Goal: Task Accomplishment & Management: Use online tool/utility

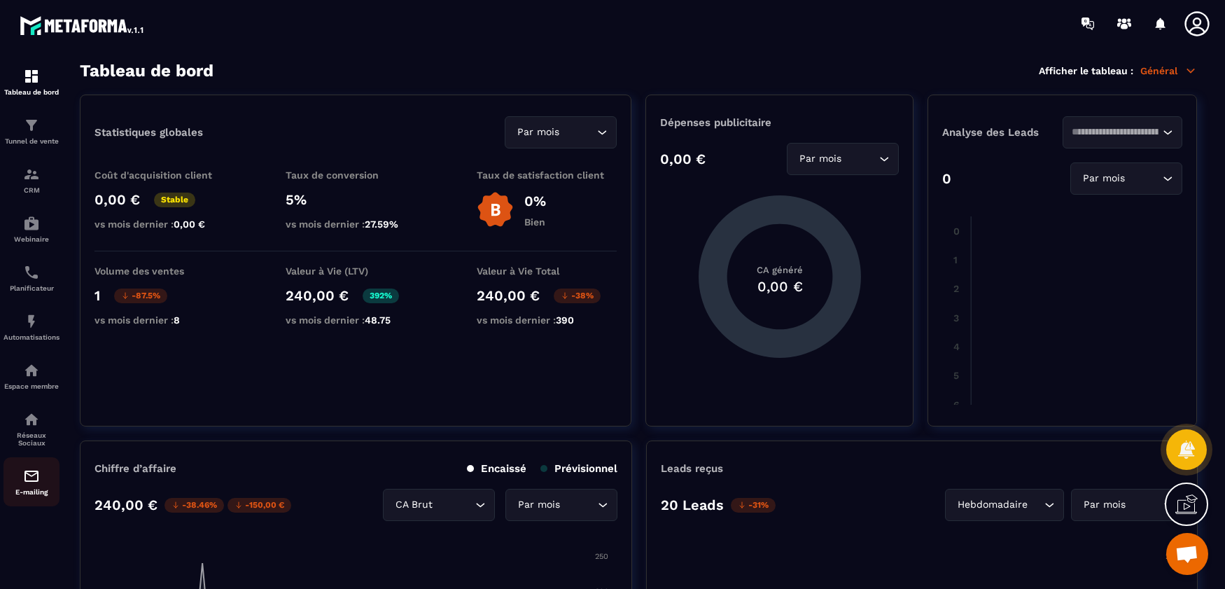
click at [27, 484] on img at bounding box center [31, 475] width 17 height 17
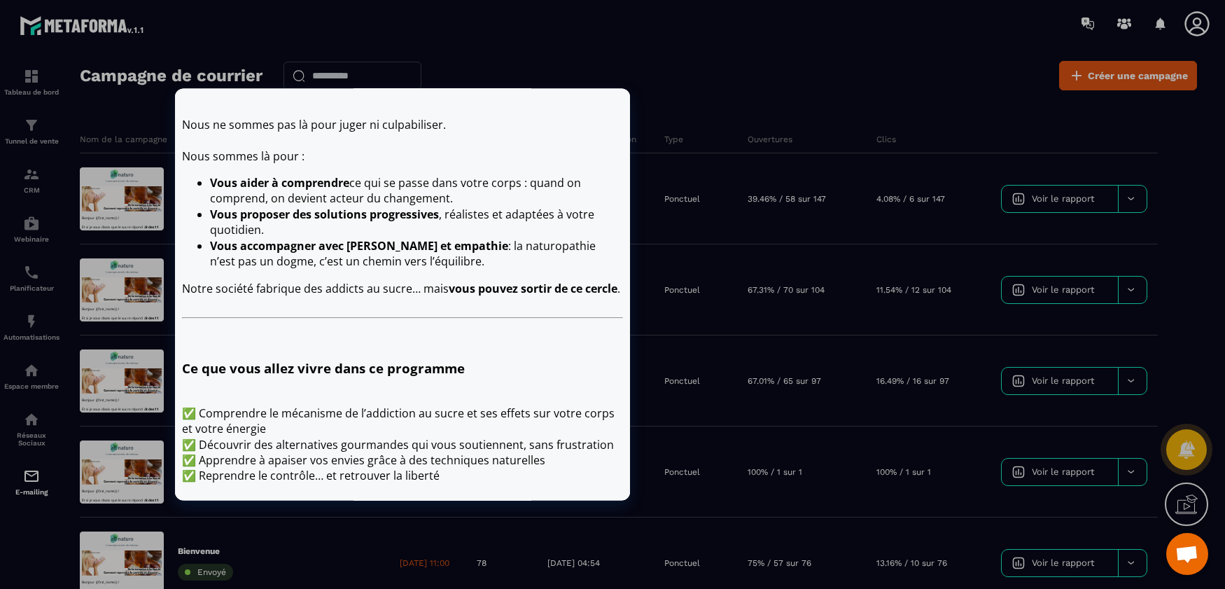
scroll to position [770, 0]
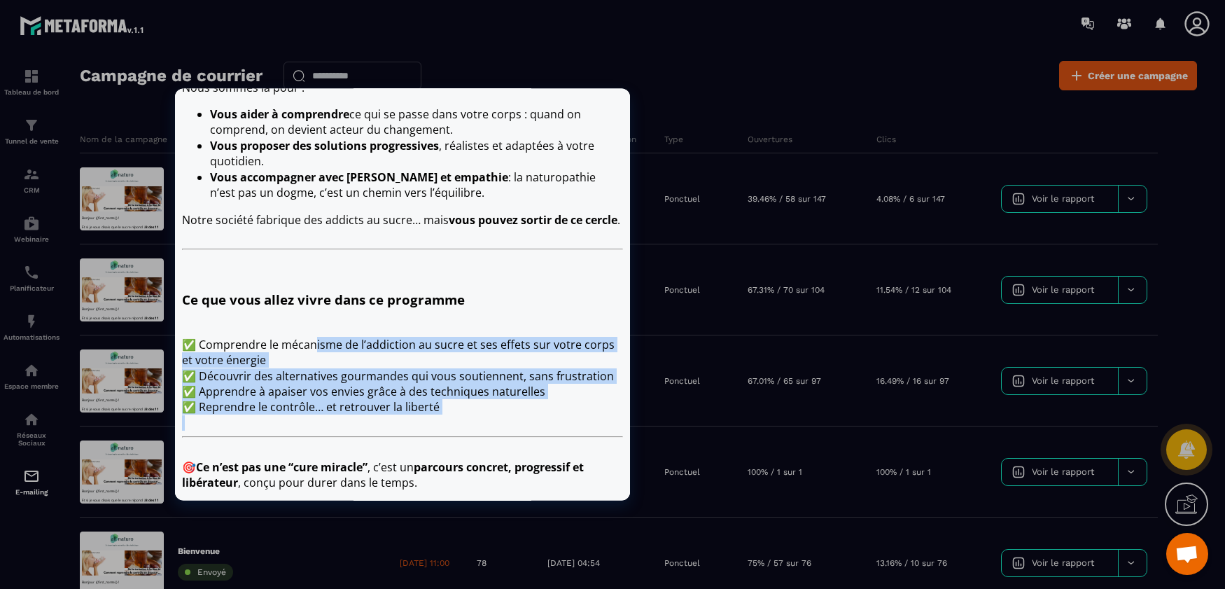
drag, startPoint x: 451, startPoint y: 421, endPoint x: 317, endPoint y: 348, distance: 152.5
click at [317, 348] on div "Bonjour {{first_name}} ! Et si je vous disais que le sucre répond à 8 des 11 cr…" at bounding box center [402, 94] width 441 height 1067
click at [322, 360] on p "✅ Comprendre le mécanisme de l’addiction au sucre et ses effets sur votre corps…" at bounding box center [402, 376] width 441 height 78
click at [304, 389] on p "✅ Comprendre le mécanisme de l’addiction au sucre et ses effets sur votre corps…" at bounding box center [402, 376] width 441 height 78
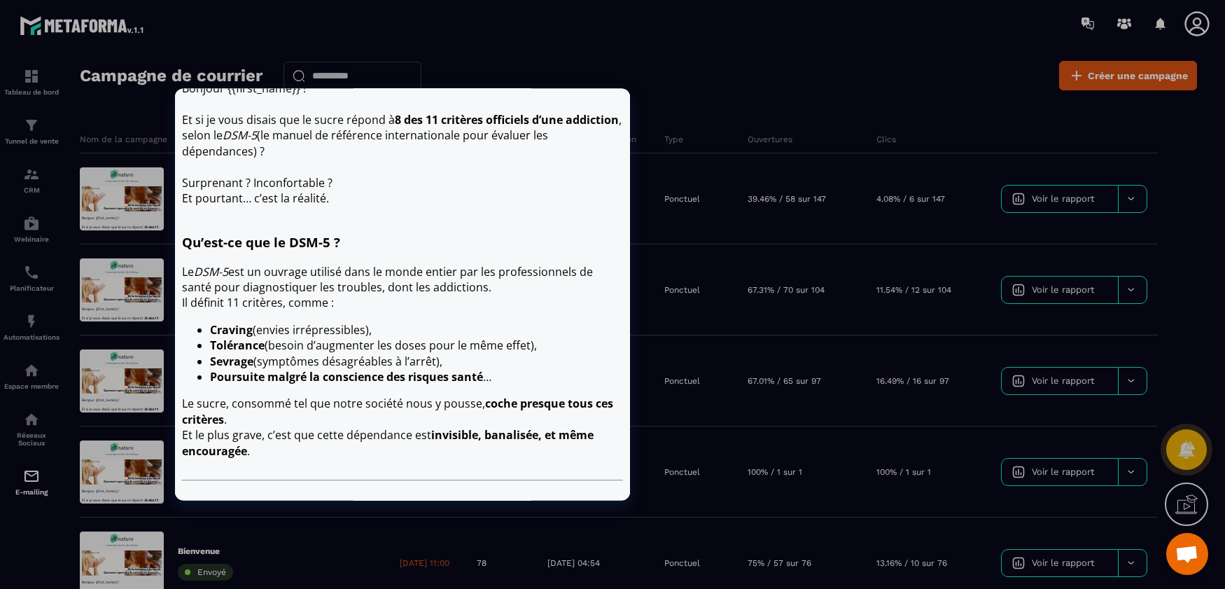
scroll to position [280, 0]
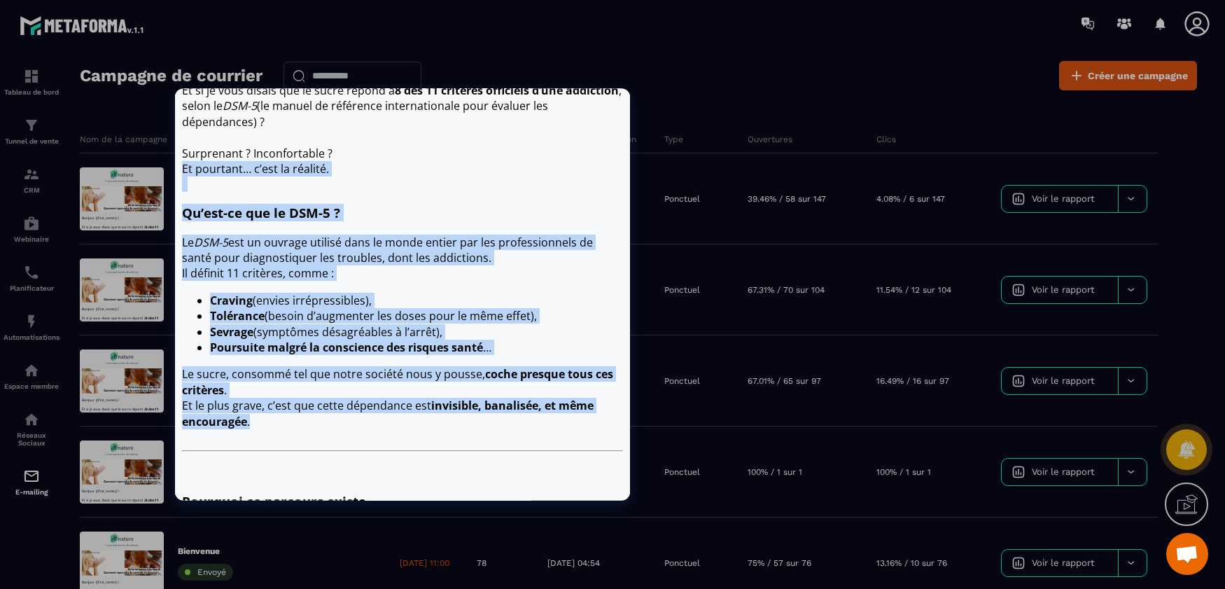
drag, startPoint x: 298, startPoint y: 407, endPoint x: 183, endPoint y: 160, distance: 272.4
click at [183, 160] on div "Bonjour {{first_name}} ! Et si je vous disais que le sucre répond à 8 des 11 cr…" at bounding box center [402, 584] width 441 height 1067
click at [348, 234] on p "Le DSM-5 est un ouvrage utilisé dans le monde entier par les professionnels de …" at bounding box center [402, 257] width 441 height 47
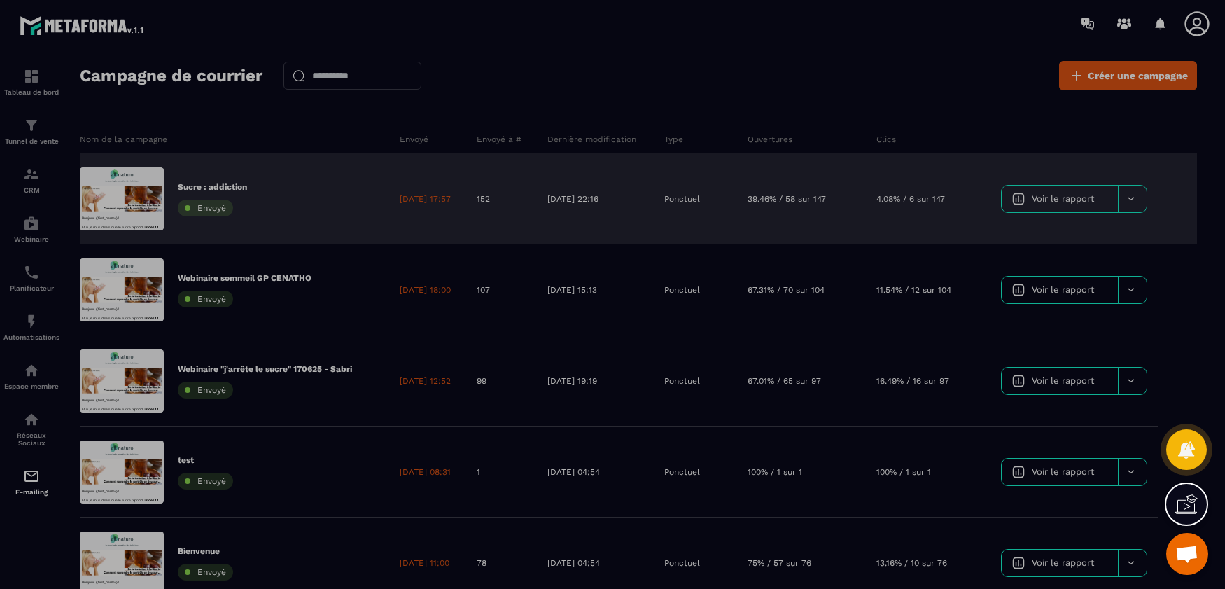
scroll to position [0, 0]
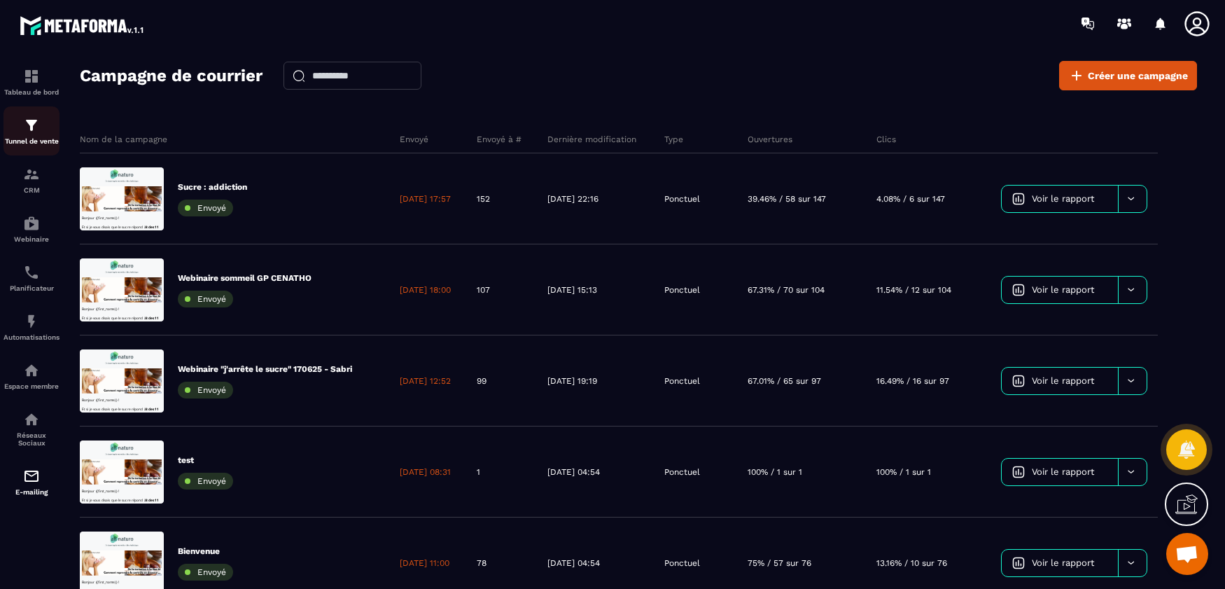
click at [46, 122] on div "Tunnel de vente" at bounding box center [31, 131] width 56 height 28
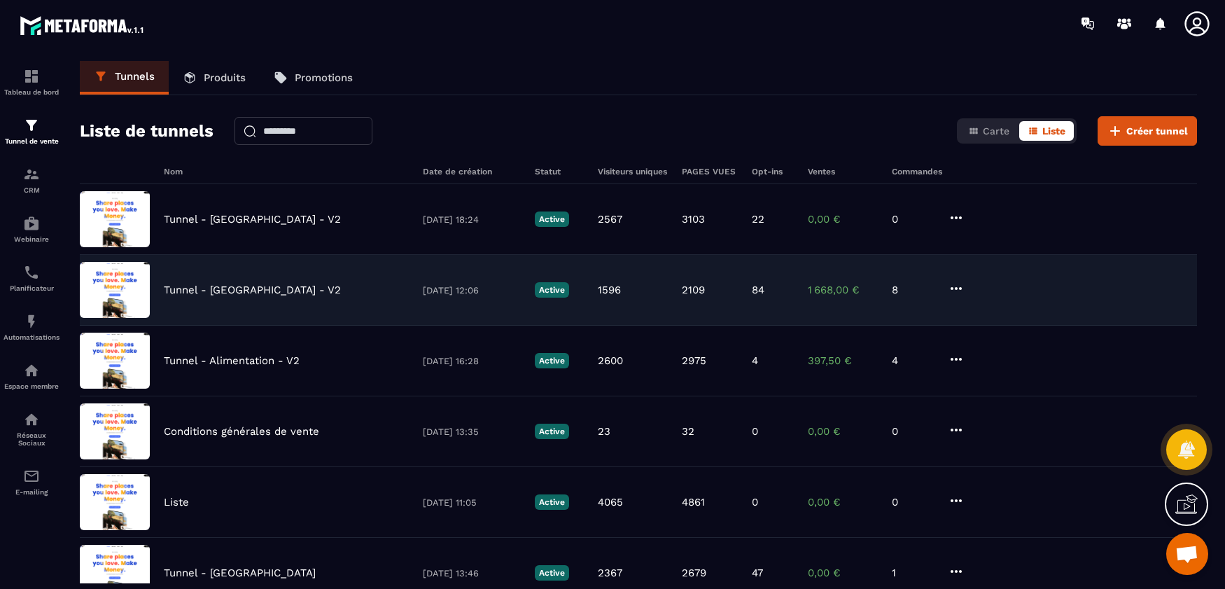
click at [273, 286] on p "Tunnel - [GEOGRAPHIC_DATA] - V2" at bounding box center [252, 289] width 177 height 13
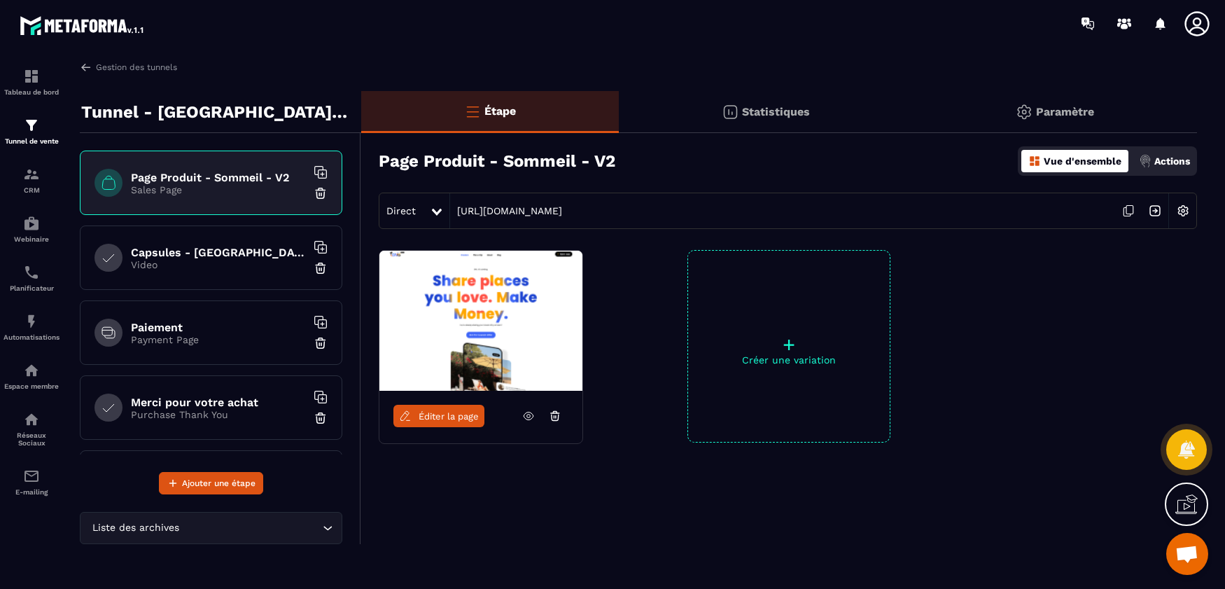
click at [1154, 212] on img at bounding box center [1154, 210] width 27 height 27
click at [21, 125] on div "Tunnel de vente" at bounding box center [31, 131] width 56 height 28
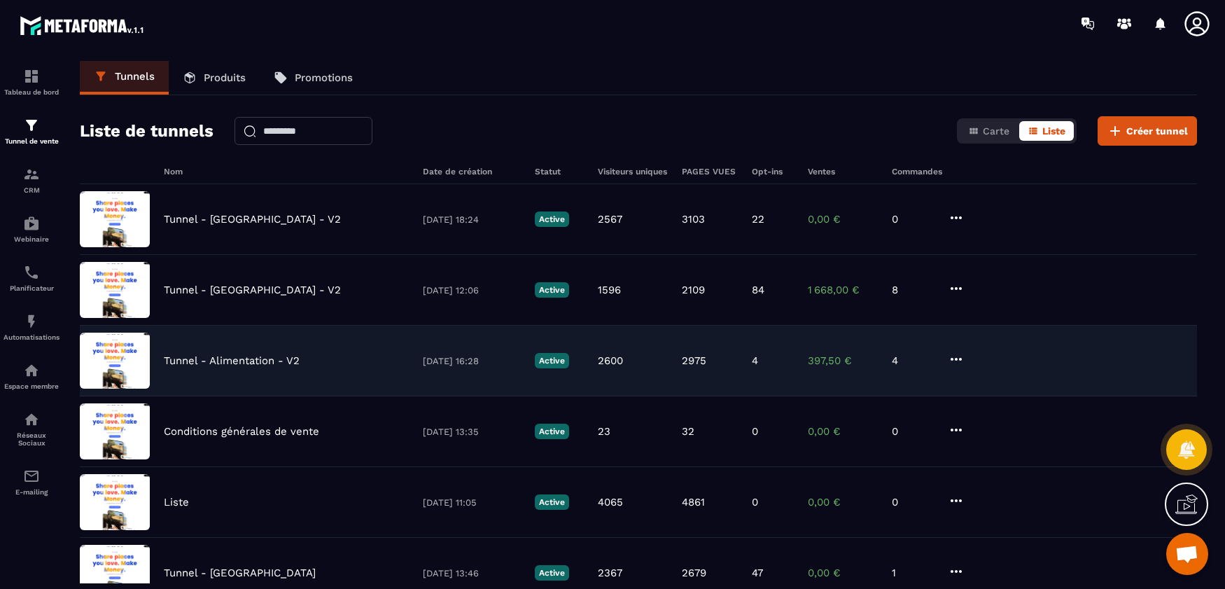
click at [242, 360] on p "Tunnel - Alimentation - V2" at bounding box center [232, 360] width 136 height 13
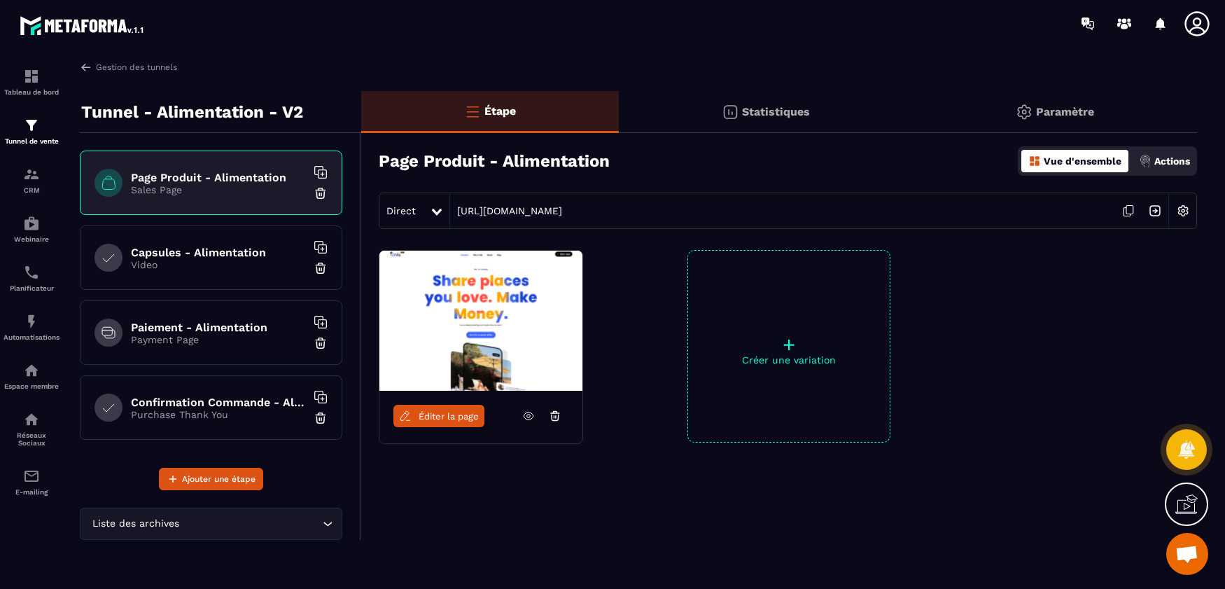
click at [1155, 211] on img at bounding box center [1154, 210] width 27 height 27
click at [46, 127] on div "Tunnel de vente" at bounding box center [31, 131] width 56 height 28
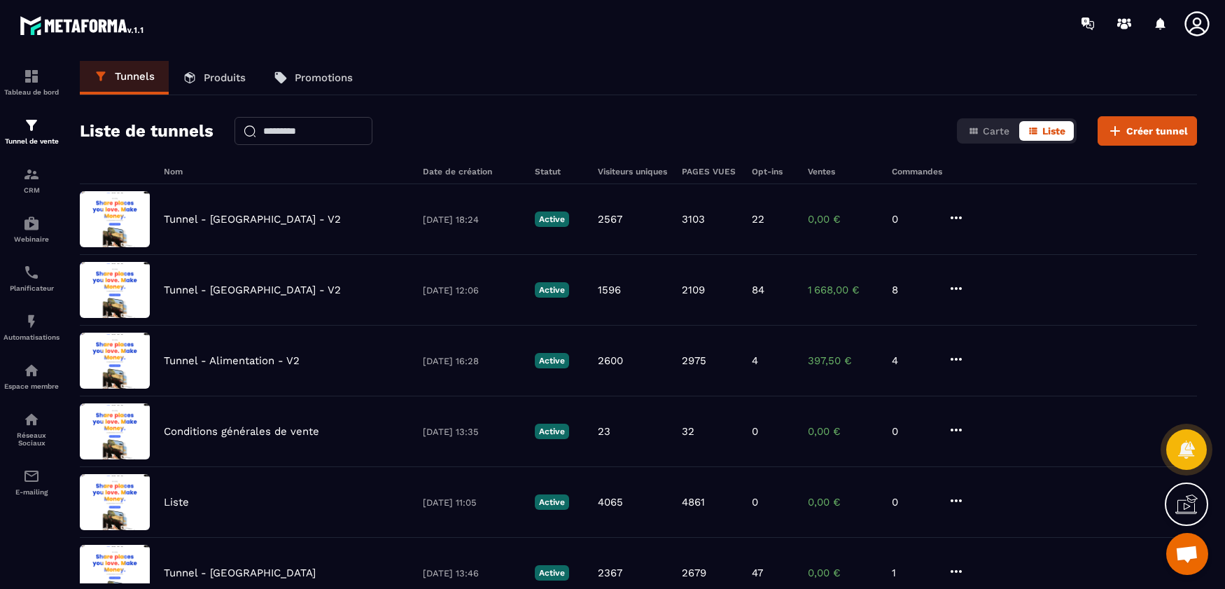
click at [241, 82] on p "Produits" at bounding box center [225, 77] width 42 height 13
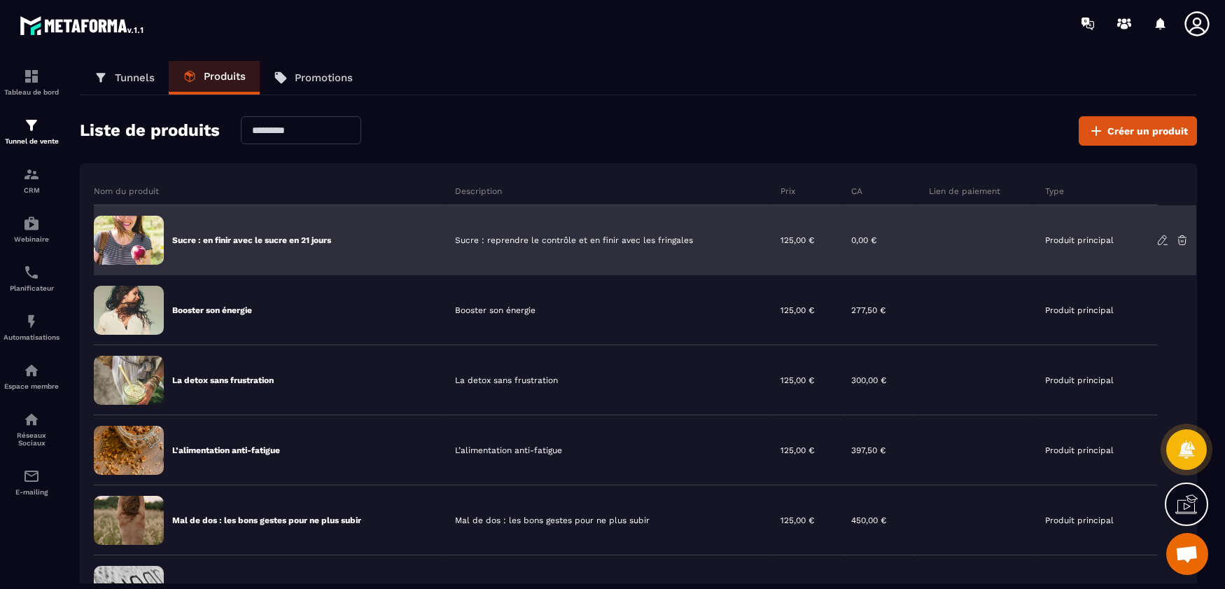
click at [1158, 236] on icon at bounding box center [1162, 240] width 13 height 13
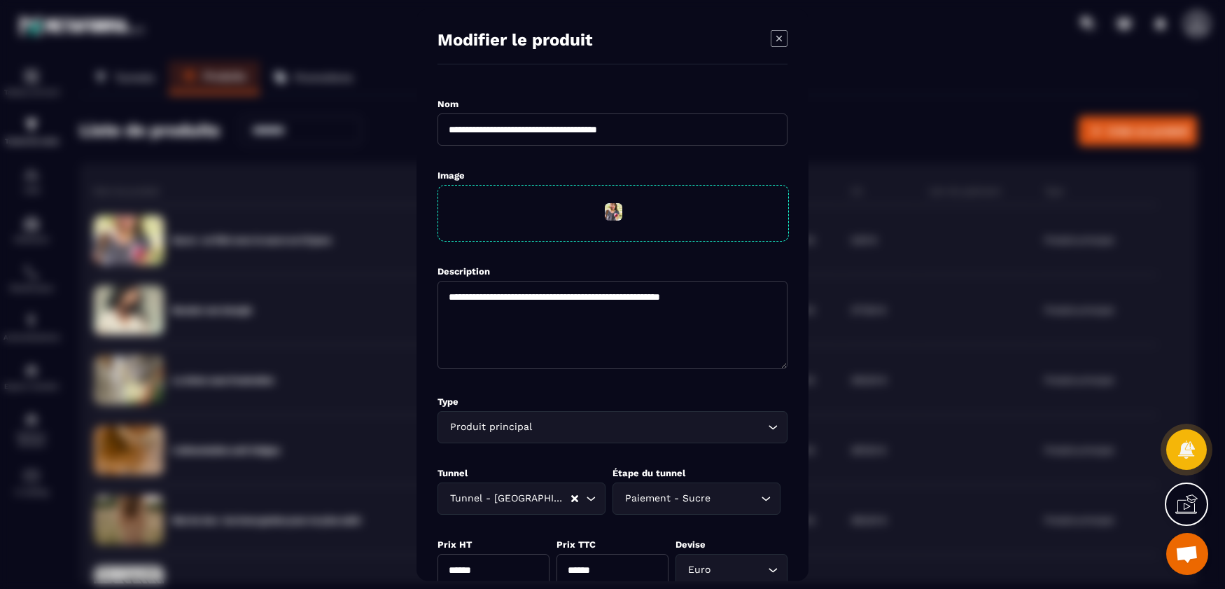
click at [777, 38] on icon "Modal window" at bounding box center [778, 37] width 17 height 17
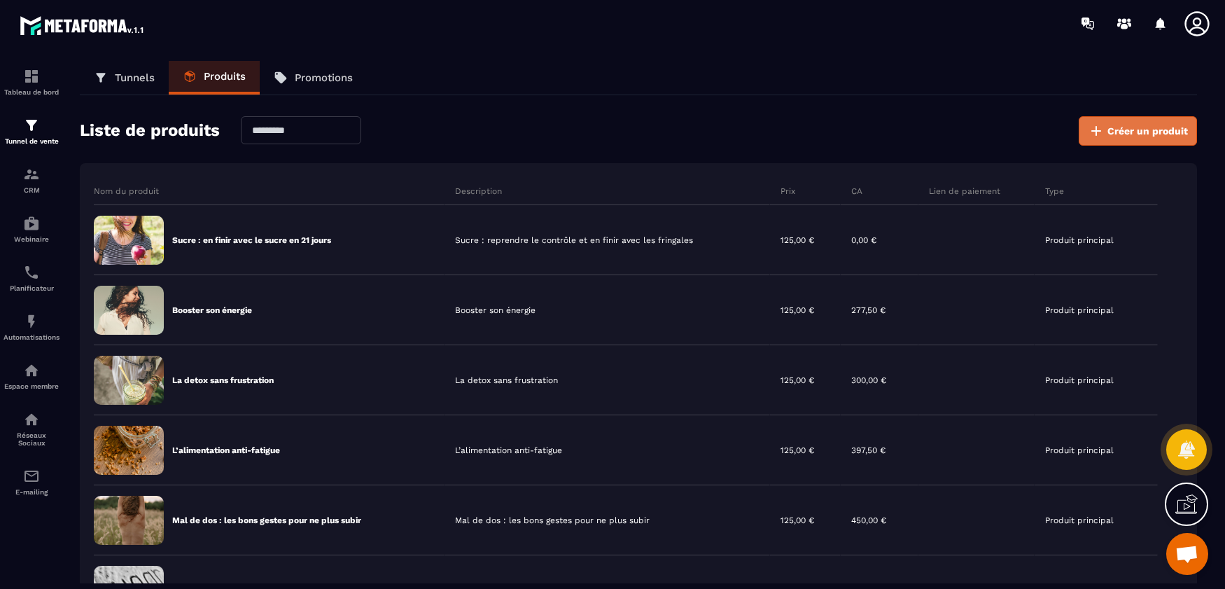
click at [1111, 129] on span "Créer un produit" at bounding box center [1147, 131] width 80 height 14
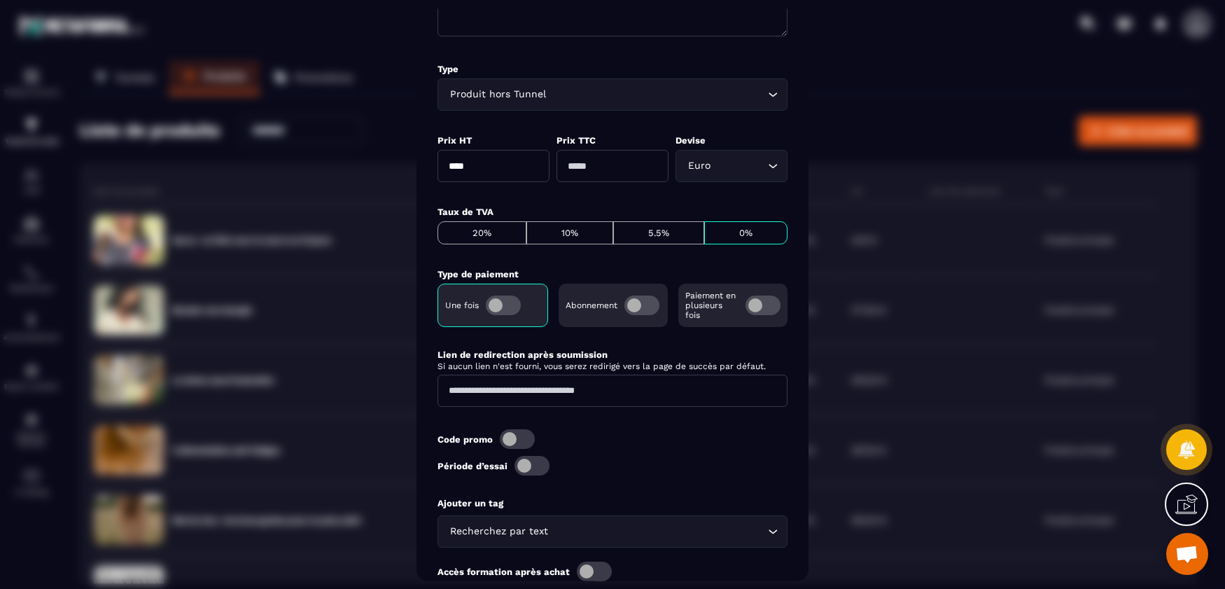
scroll to position [420, 0]
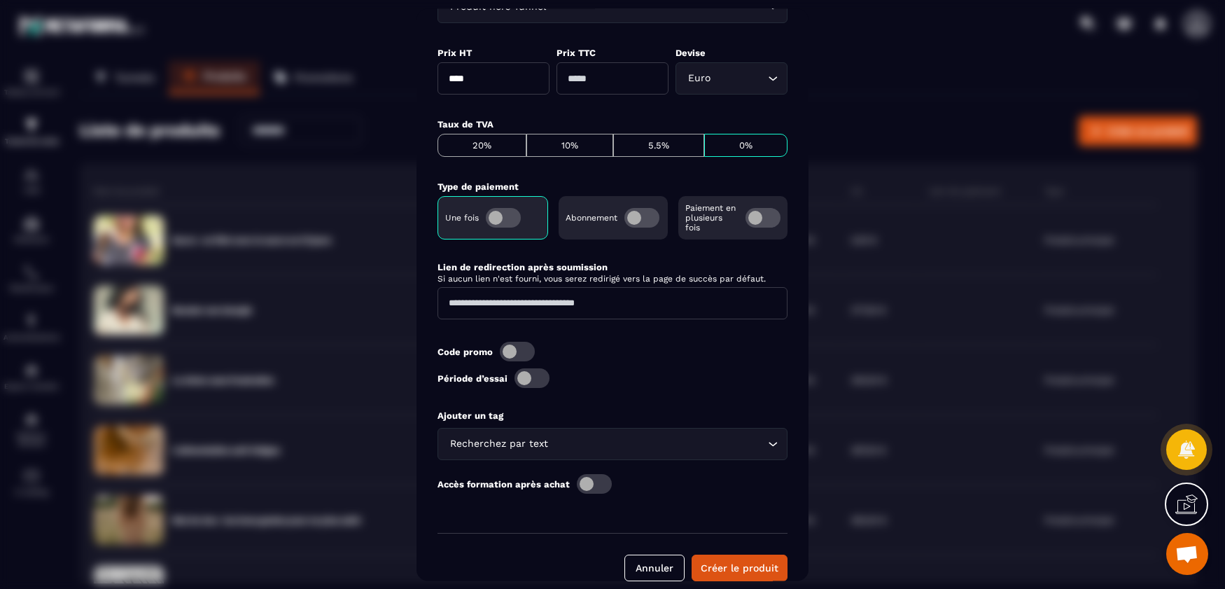
click at [637, 212] on span "Modal window" at bounding box center [641, 217] width 35 height 20
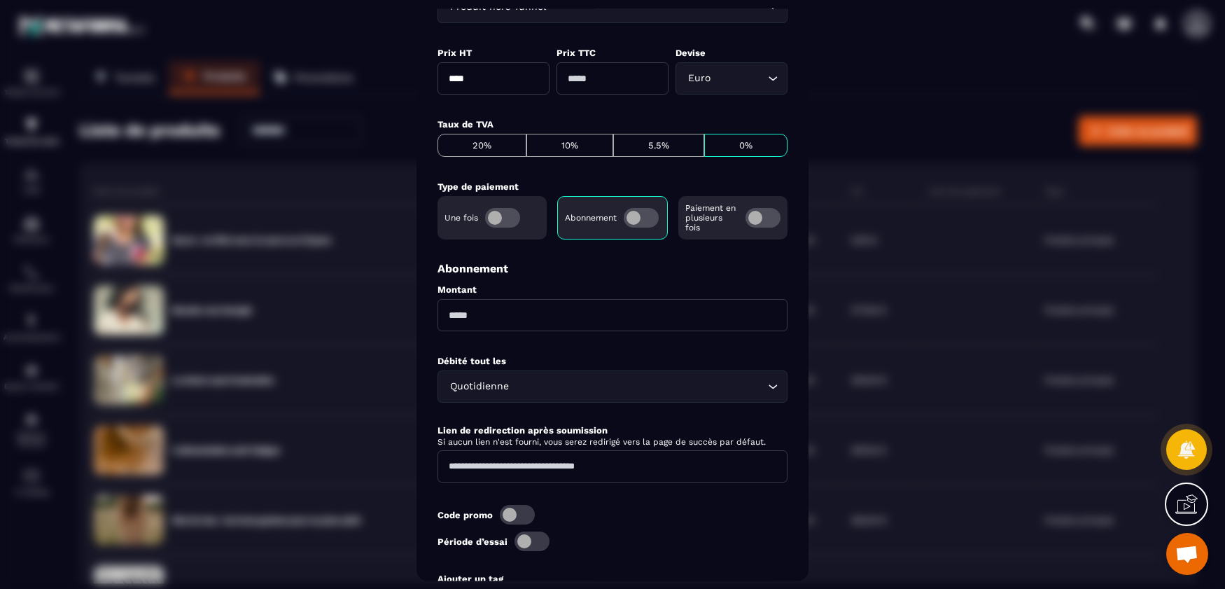
click at [493, 313] on input "Modal window" at bounding box center [612, 314] width 350 height 32
click at [492, 377] on div "Débité tout les Quotidienne Loading..." at bounding box center [612, 376] width 350 height 71
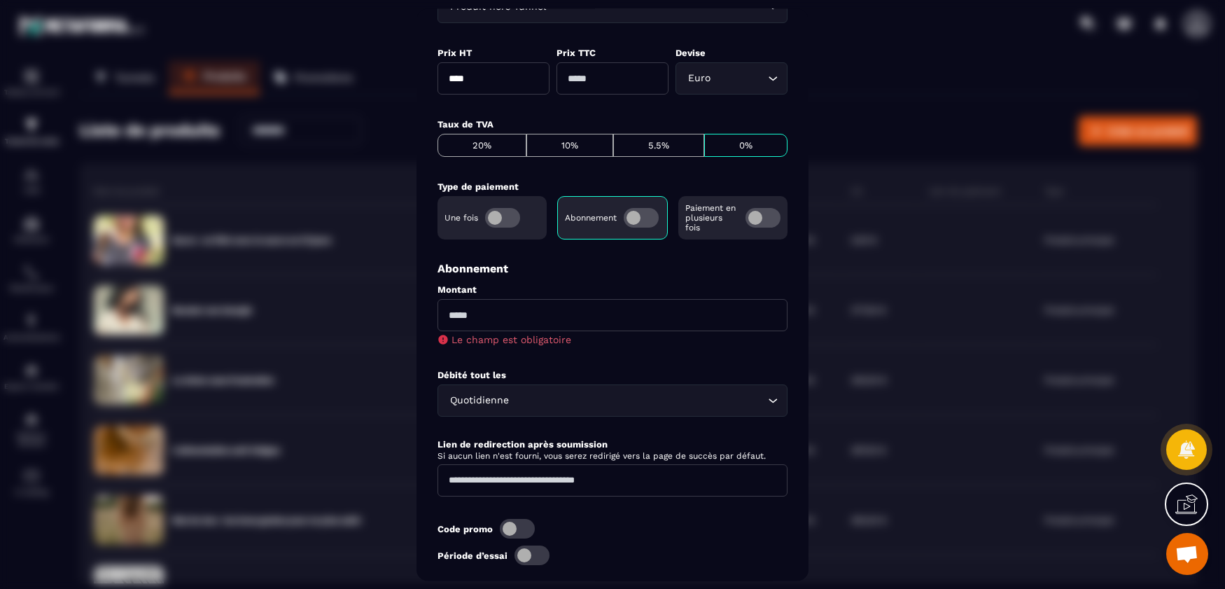
click at [431, 436] on div "Créer un nouveau produit Nom Image Description Type Produit hors Tunnel Loading…" at bounding box center [612, 294] width 392 height 572
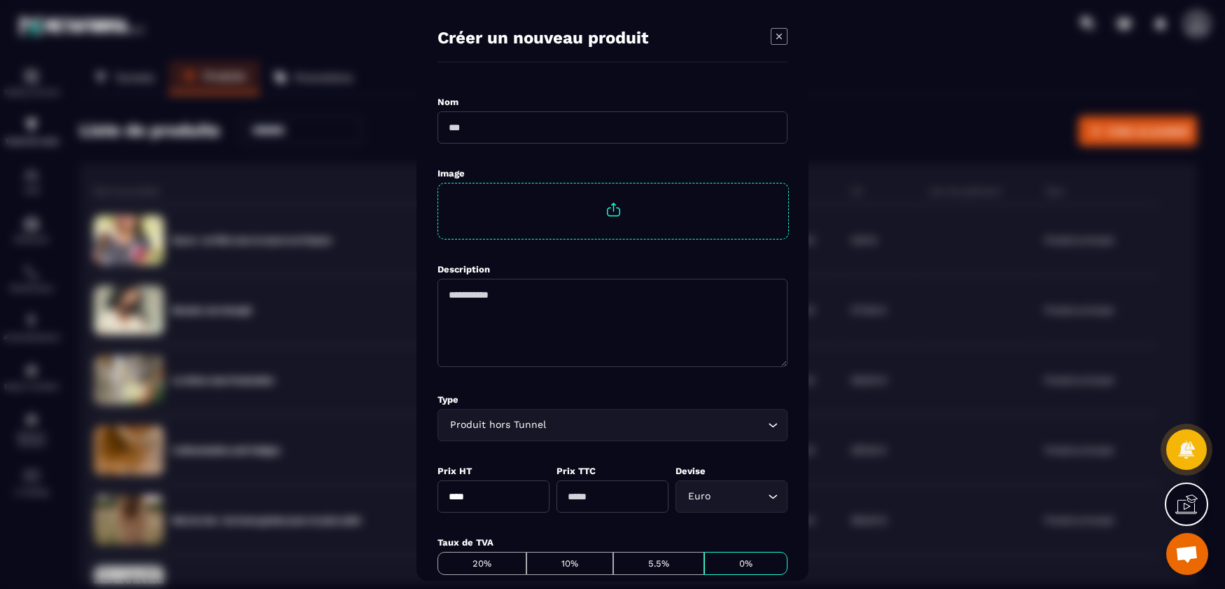
scroll to position [0, 0]
click at [784, 38] on icon "Modal window" at bounding box center [778, 37] width 17 height 17
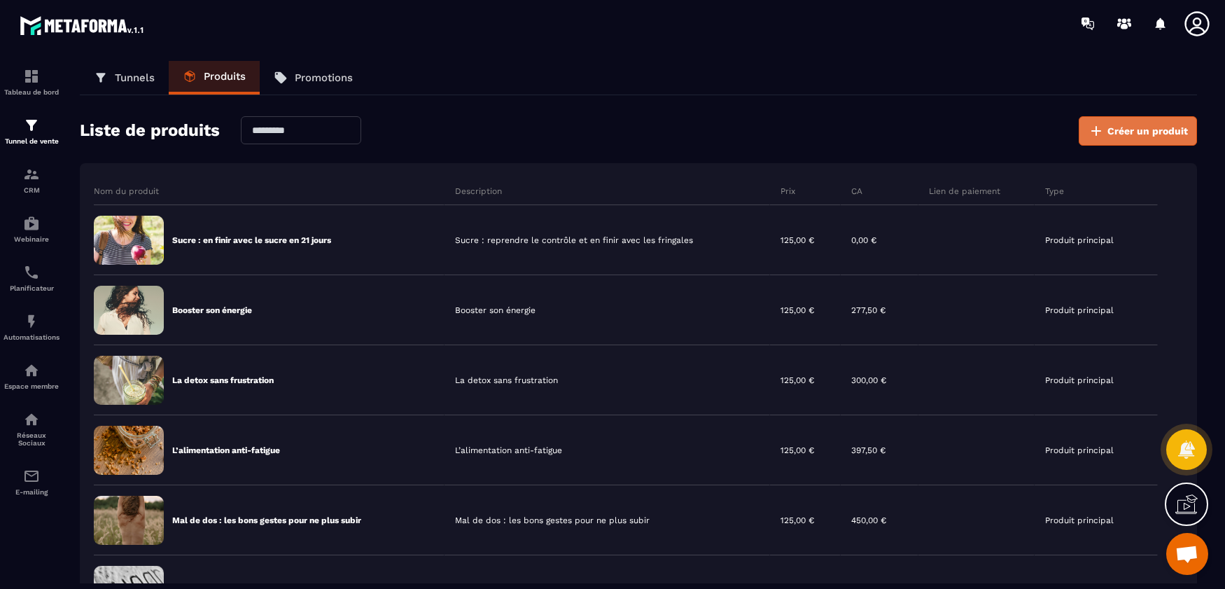
click at [1183, 126] on span "Créer un produit" at bounding box center [1147, 131] width 80 height 14
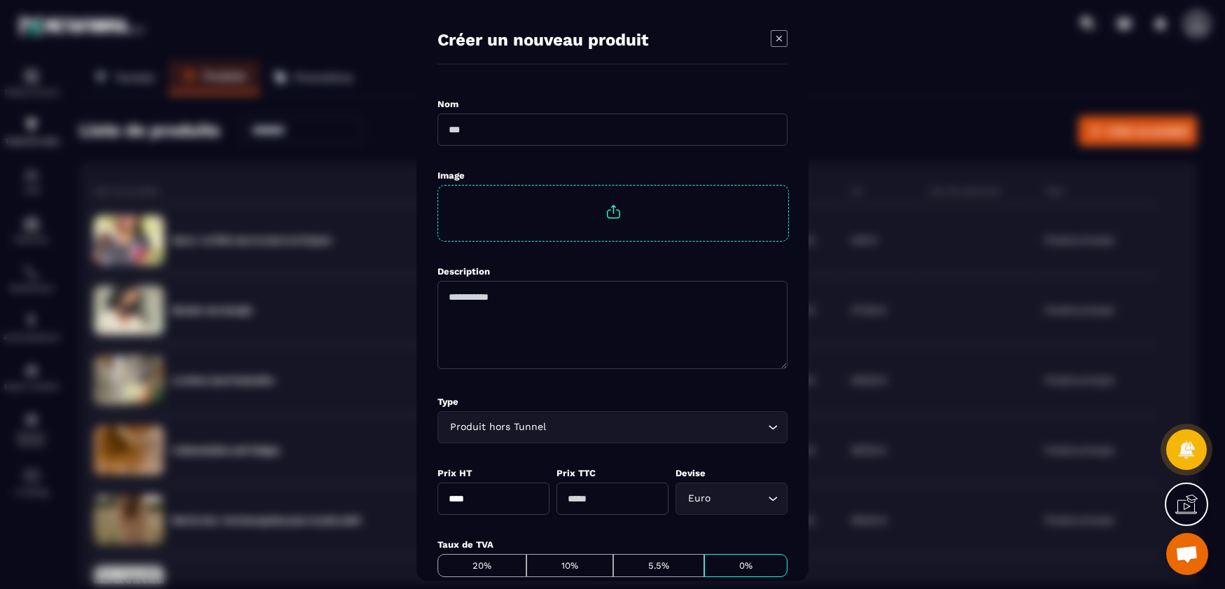
click at [507, 429] on div "Produit hors Tunnel" at bounding box center [605, 425] width 320 height 15
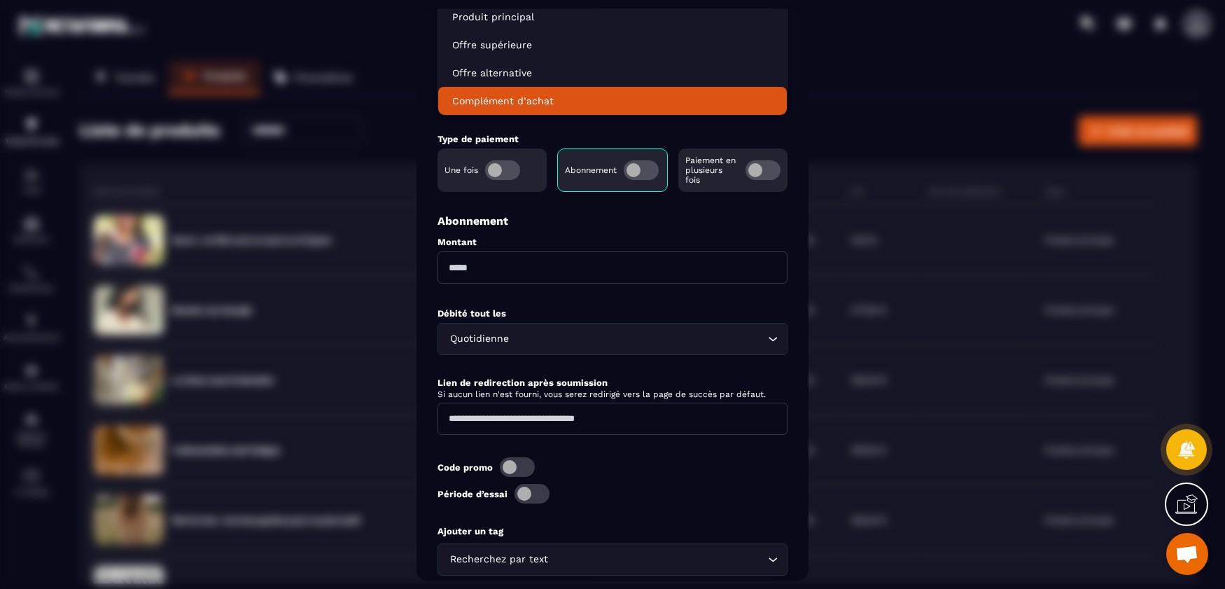
scroll to position [560, 0]
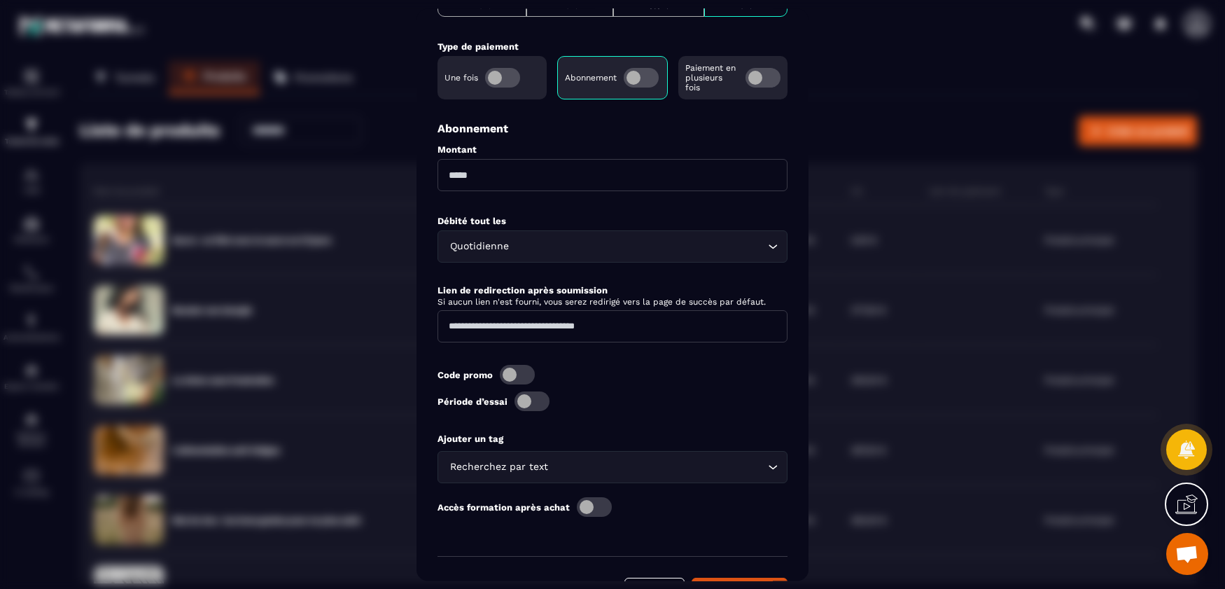
click at [579, 390] on div "Période d’essai" at bounding box center [612, 400] width 350 height 20
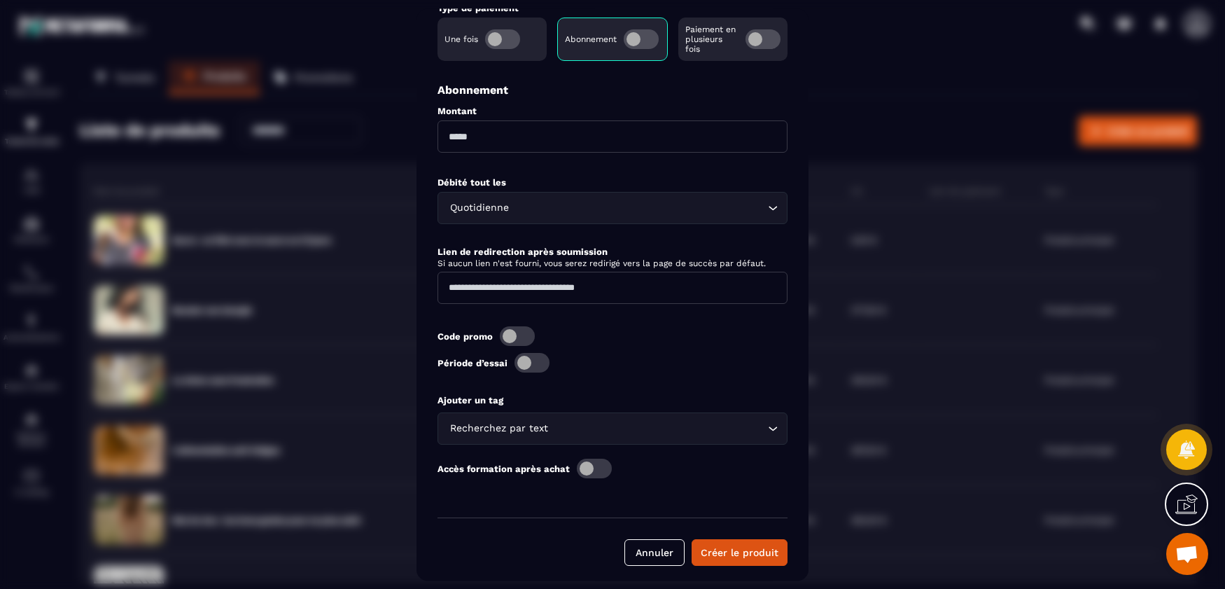
click at [593, 458] on span "Modal window" at bounding box center [594, 468] width 35 height 20
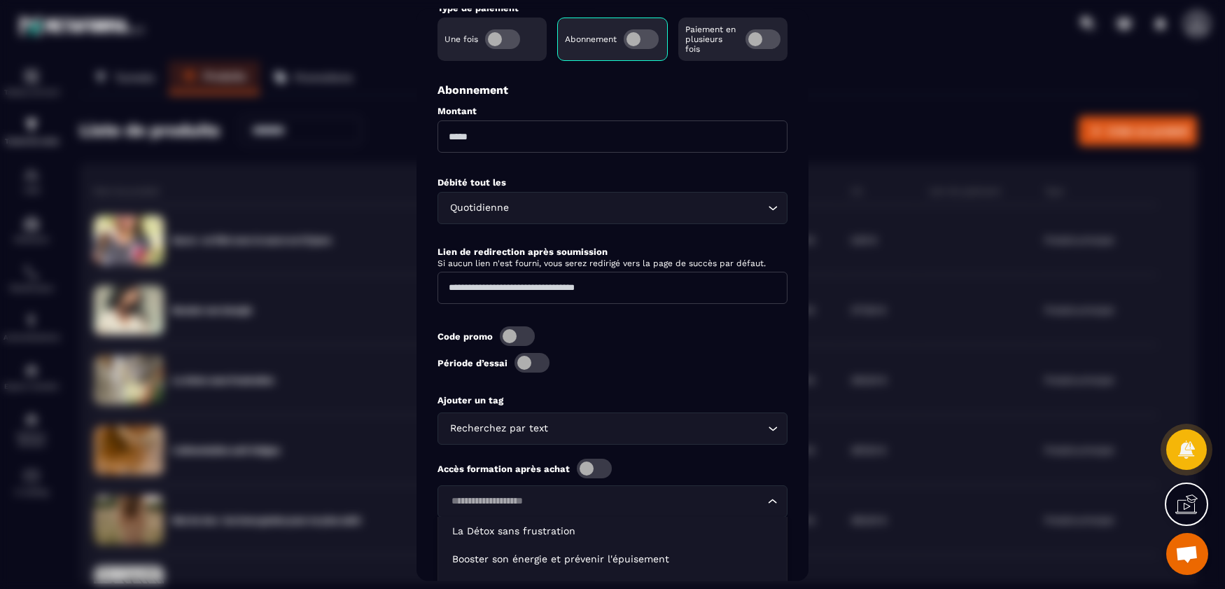
click at [585, 484] on div "Loading..." at bounding box center [612, 500] width 350 height 32
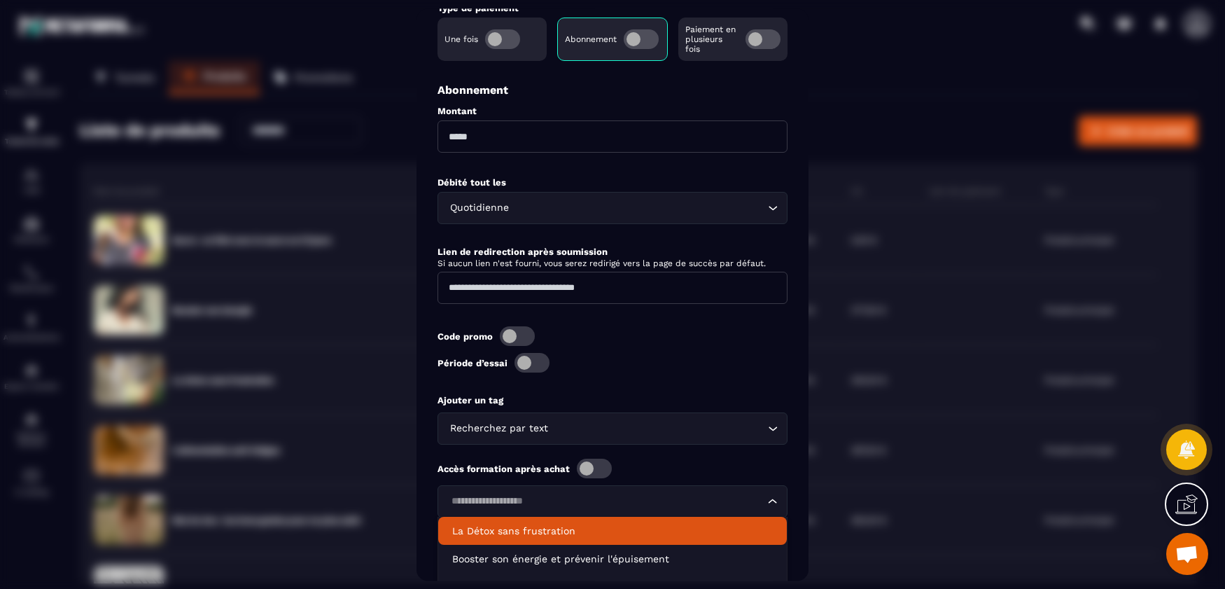
click at [548, 524] on p "La Détox sans frustration" at bounding box center [612, 530] width 320 height 14
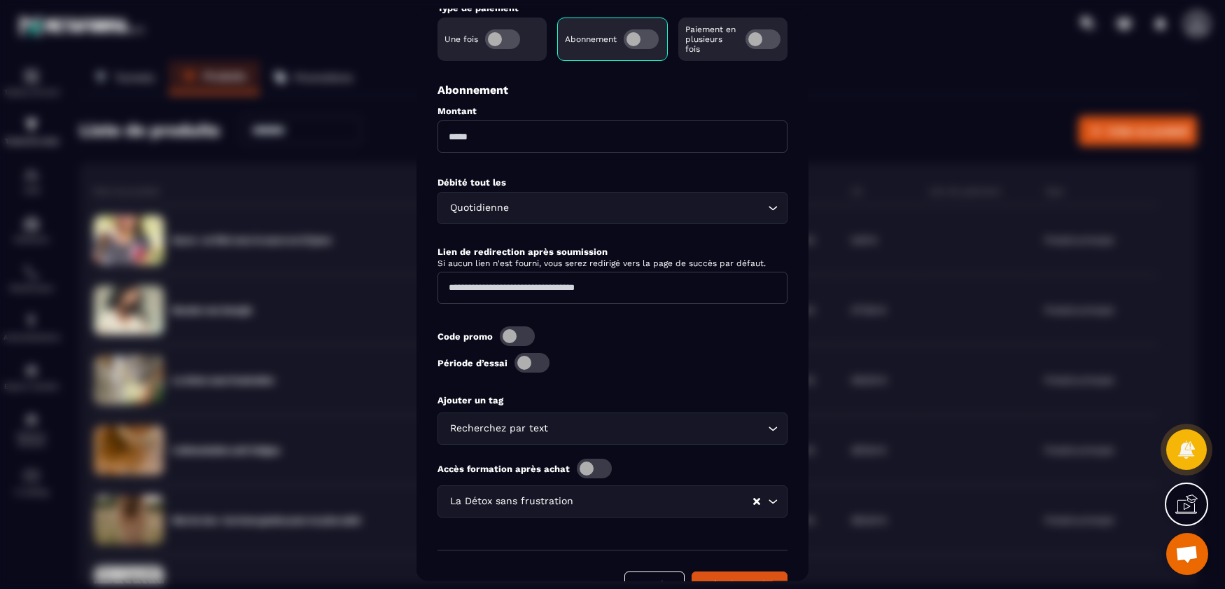
click at [680, 498] on input "Search for option" at bounding box center [664, 500] width 176 height 15
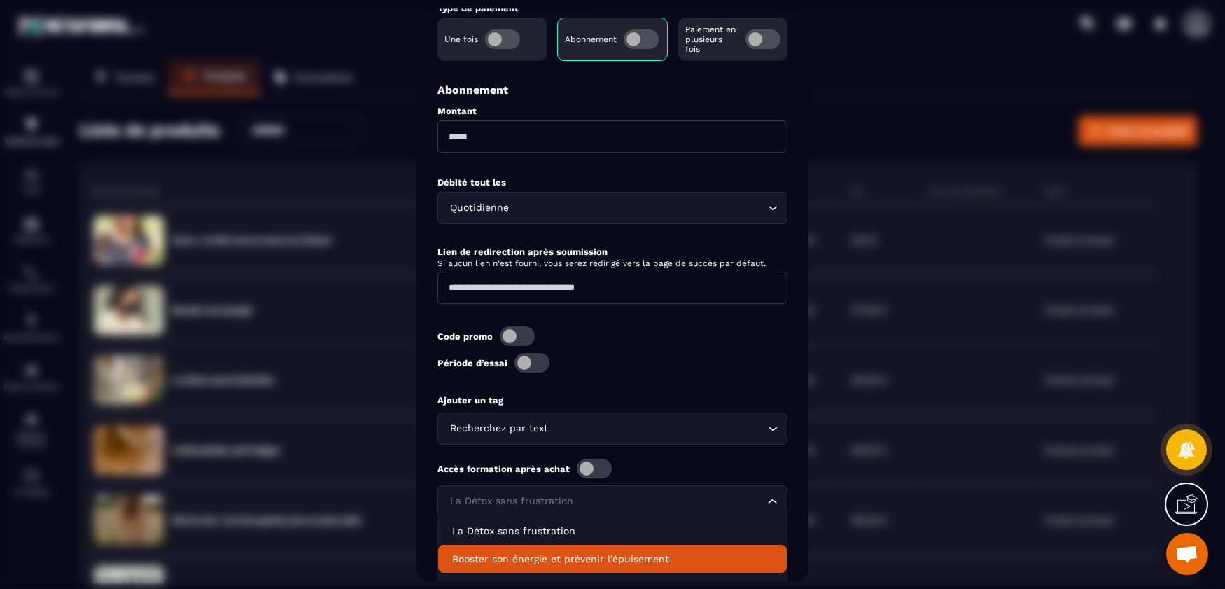
click at [640, 551] on p "Booster son énergie et prévenir l'épuisement" at bounding box center [612, 558] width 320 height 14
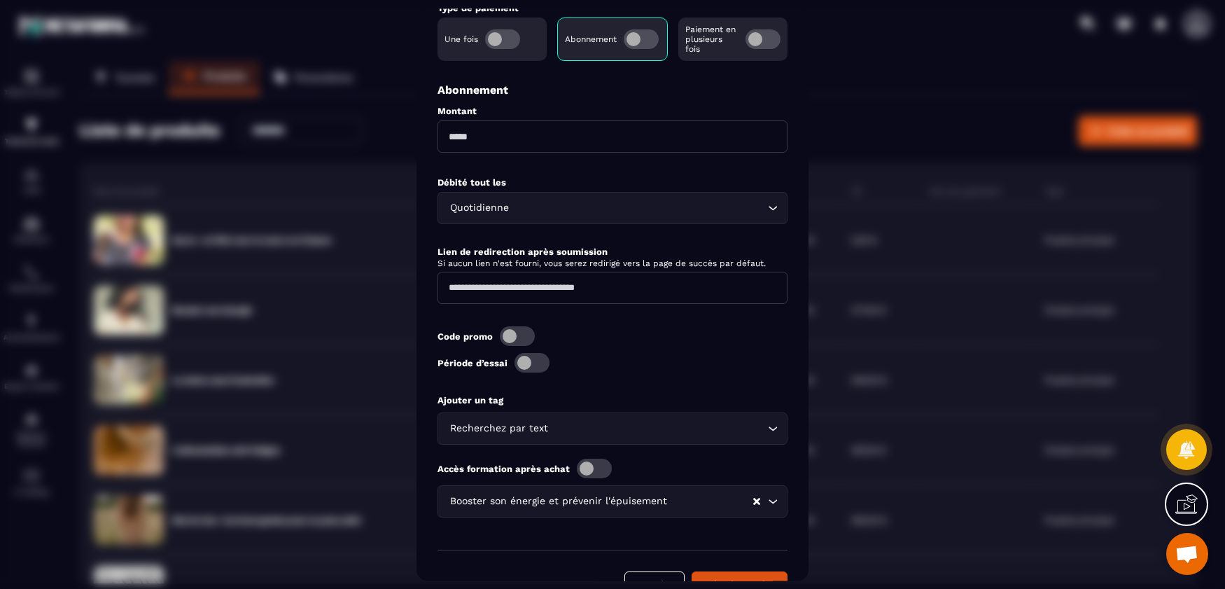
click at [596, 533] on form "Nom Image Description Type Produit hors Tunnel Loading... Prix HT **** Prix TTC…" at bounding box center [612, 41] width 350 height 1111
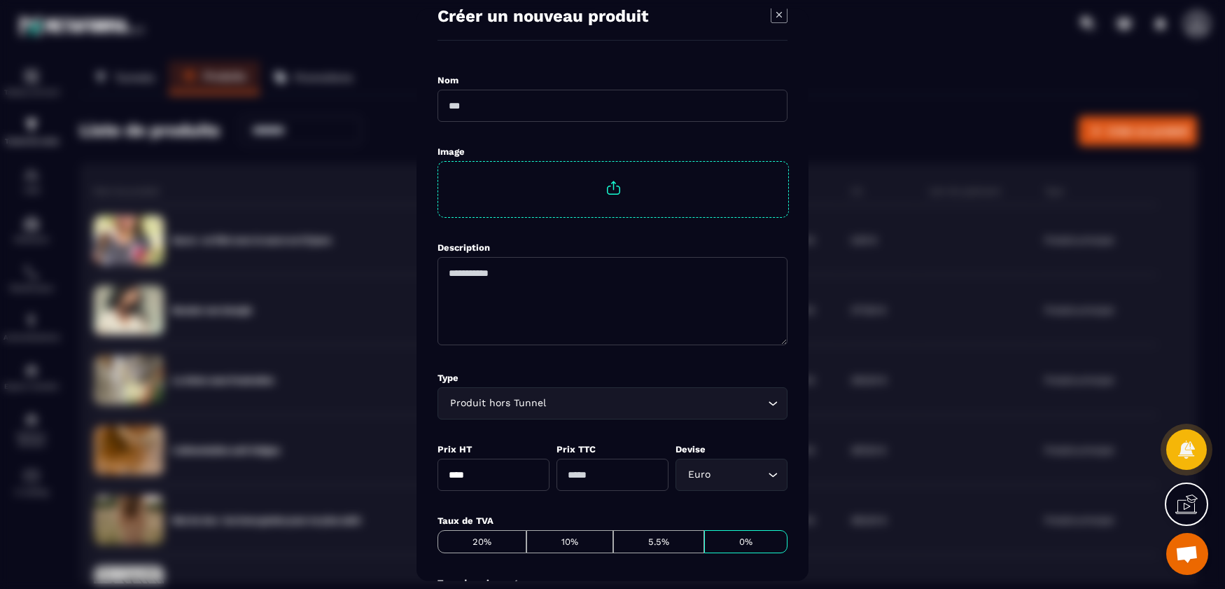
scroll to position [0, 0]
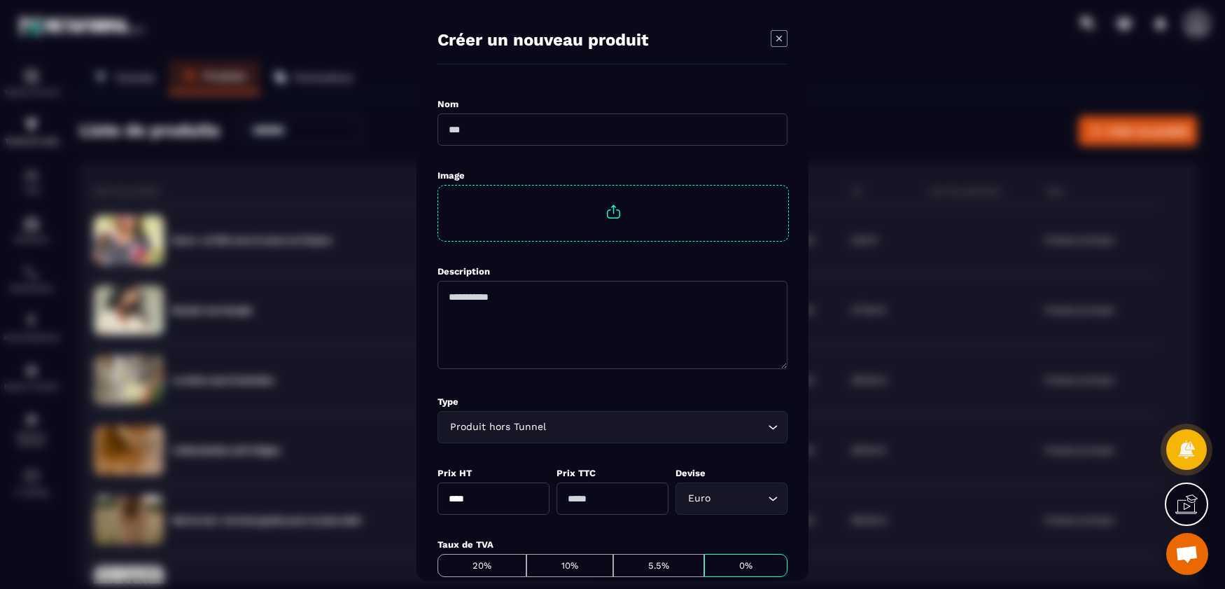
click at [783, 36] on icon "Modal window" at bounding box center [778, 37] width 17 height 17
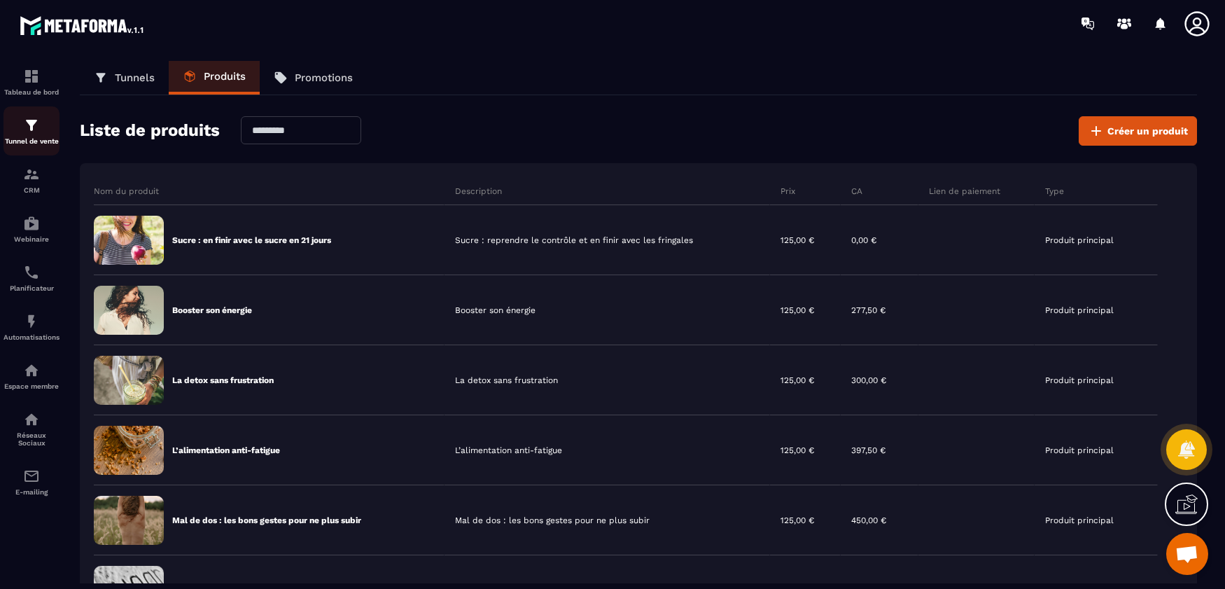
click at [50, 139] on p "Tunnel de vente" at bounding box center [31, 141] width 56 height 8
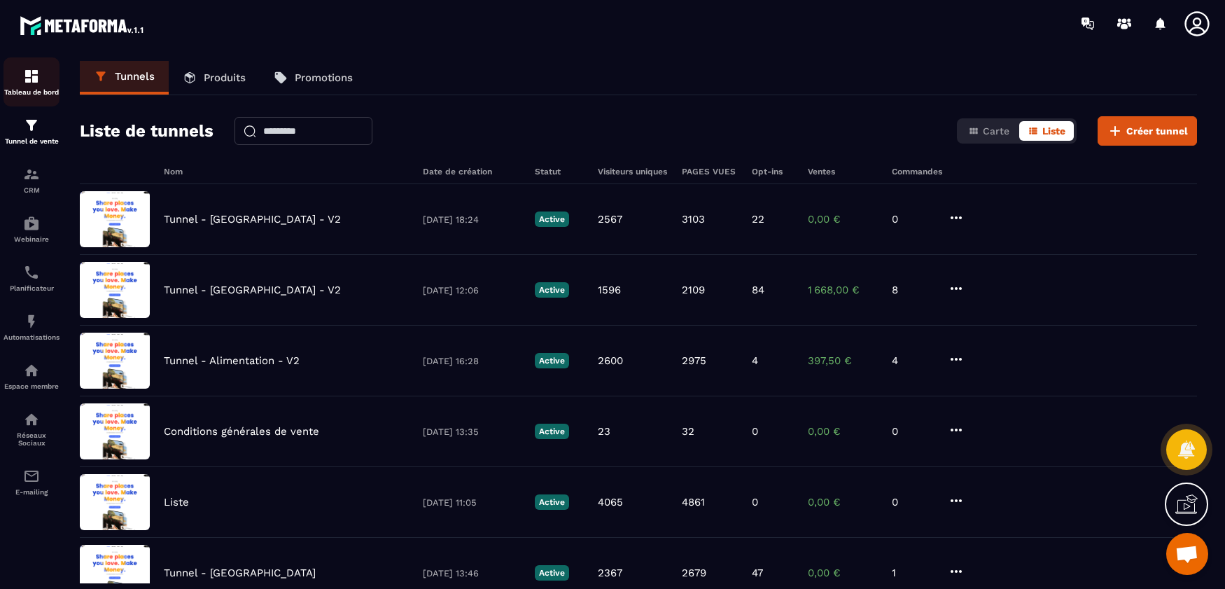
click at [48, 96] on p "Tableau de bord" at bounding box center [31, 92] width 56 height 8
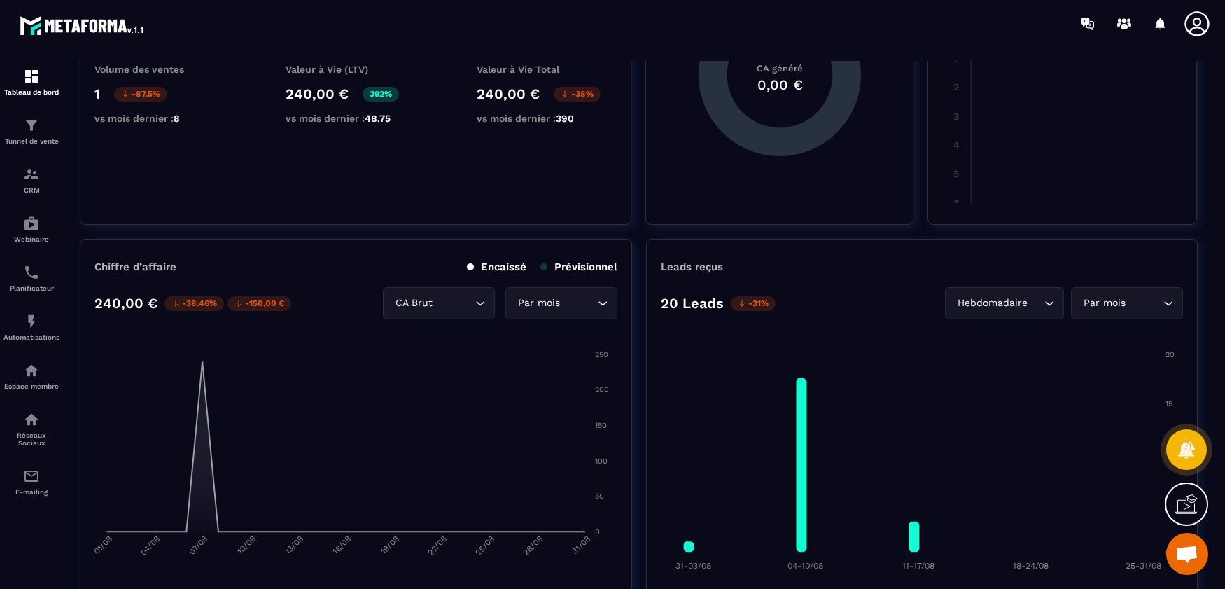
scroll to position [350, 0]
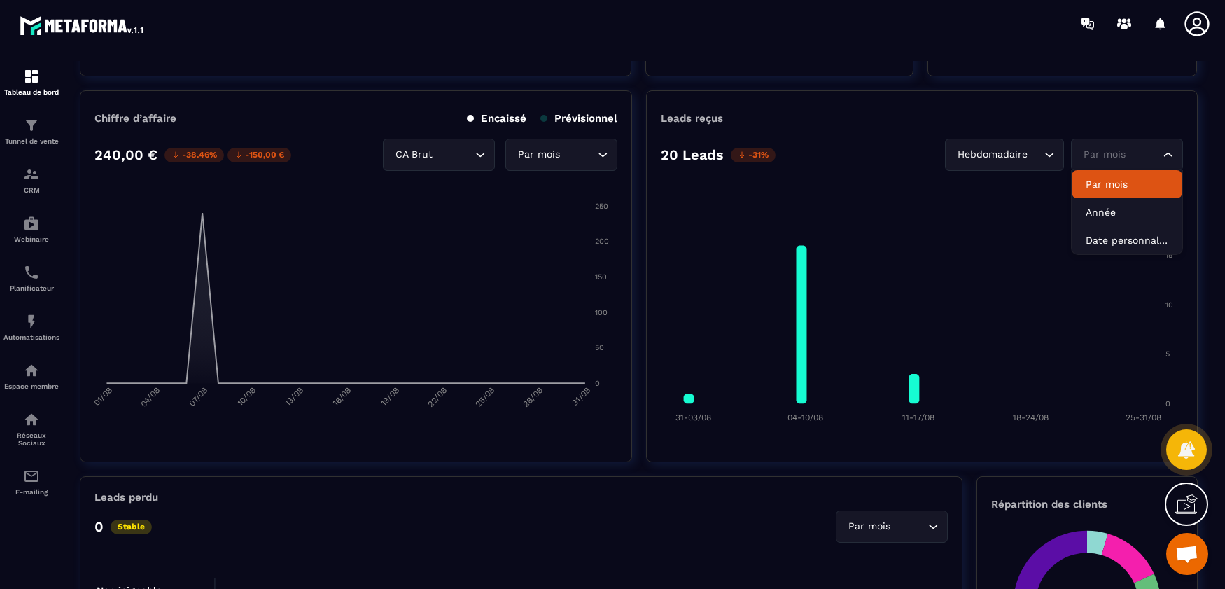
click at [1083, 148] on div "Par mois" at bounding box center [1119, 154] width 83 height 15
click at [1038, 158] on input "Search for option" at bounding box center [1035, 154] width 10 height 15
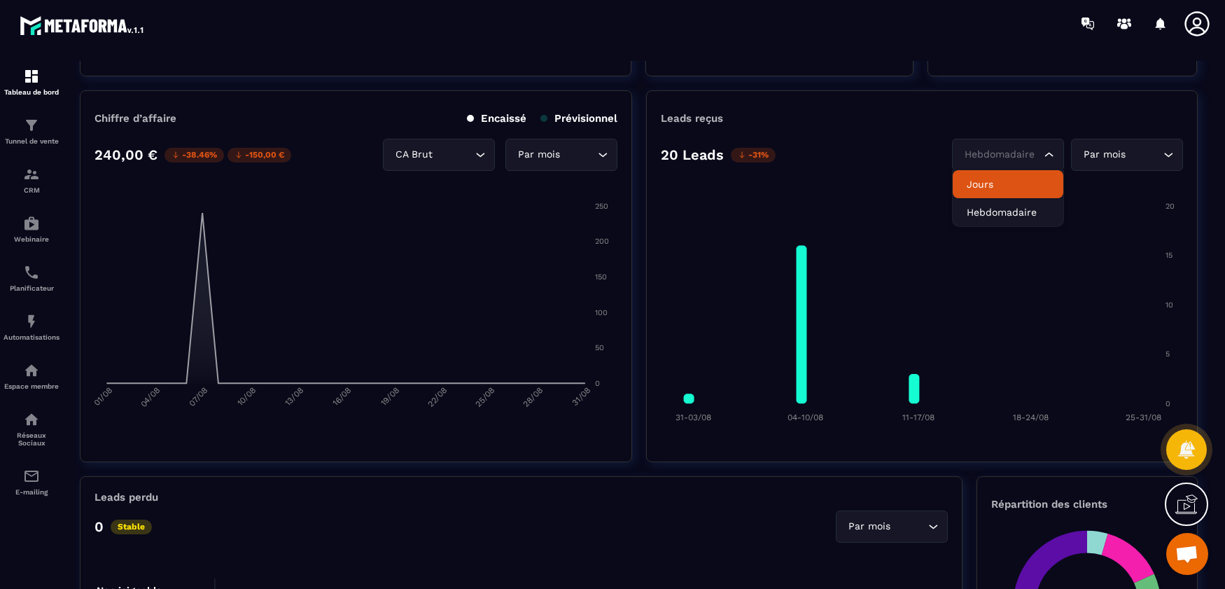
click at [1023, 192] on li "Jours" at bounding box center [1007, 184] width 111 height 28
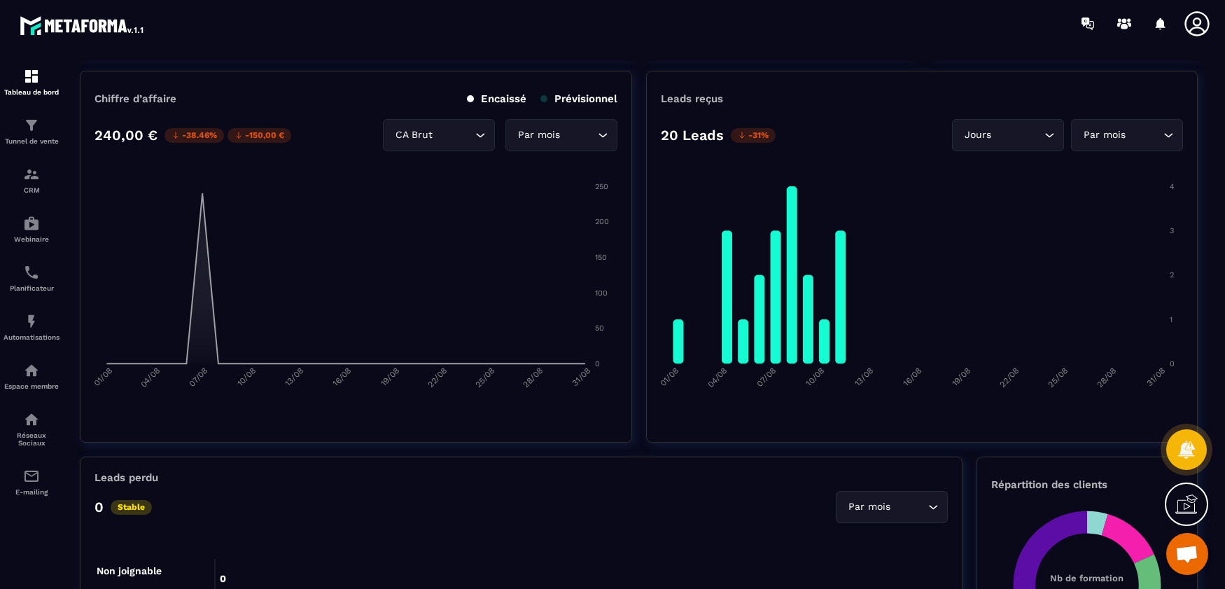
scroll to position [280, 0]
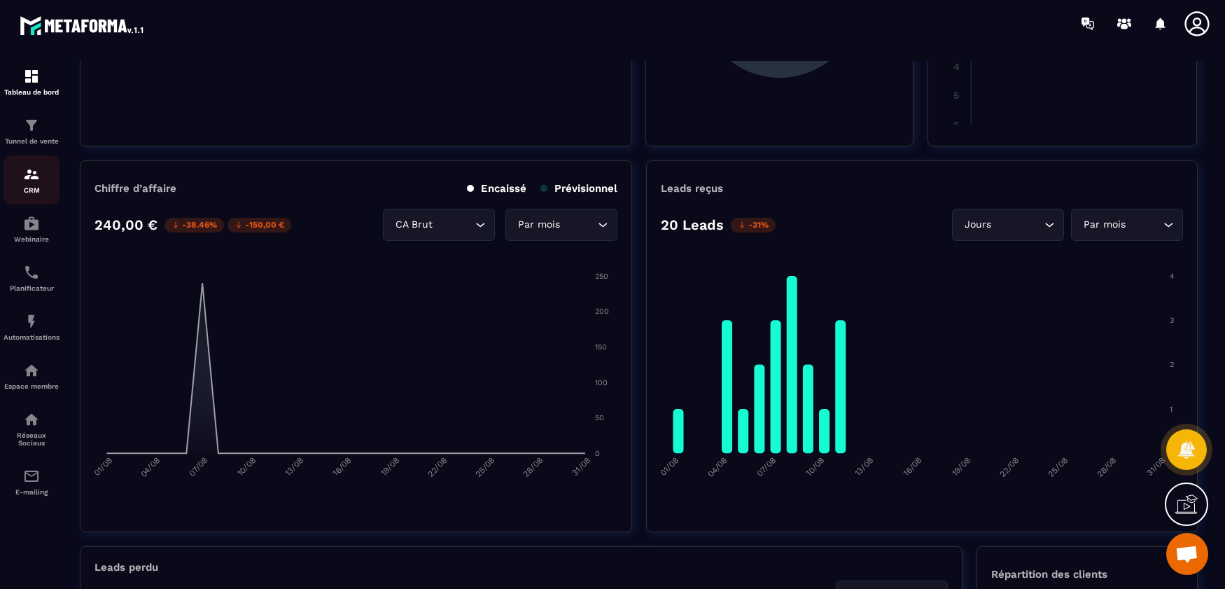
click at [57, 184] on div "CRM" at bounding box center [31, 180] width 56 height 28
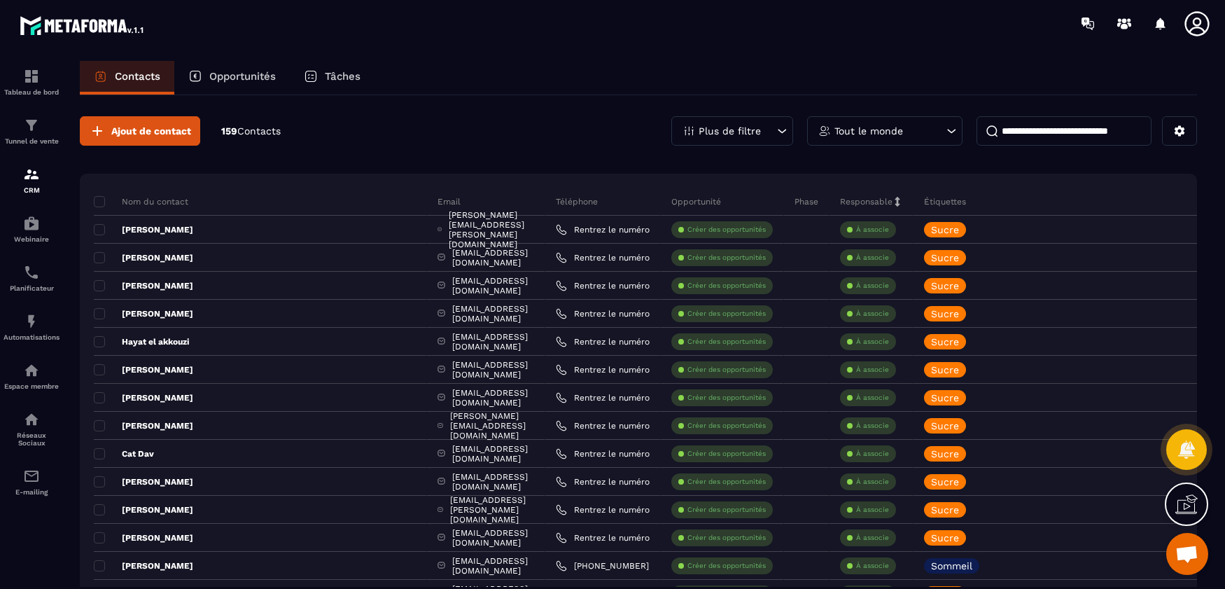
click at [914, 125] on div "Tout le monde" at bounding box center [884, 130] width 155 height 29
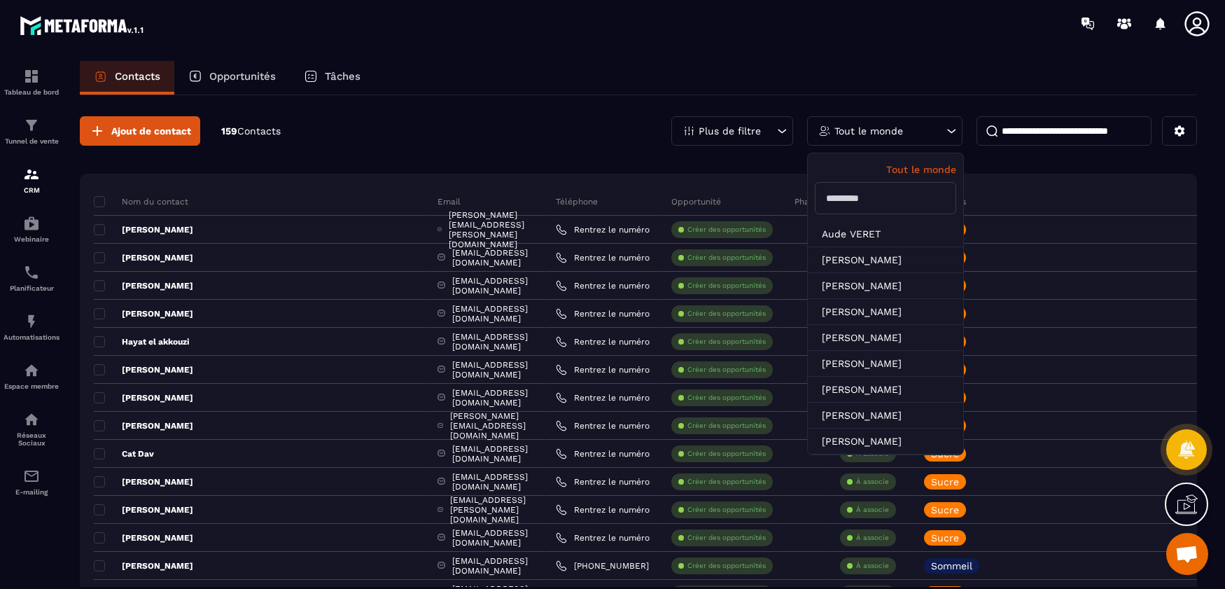
click at [914, 126] on div "Tout le monde" at bounding box center [884, 130] width 155 height 29
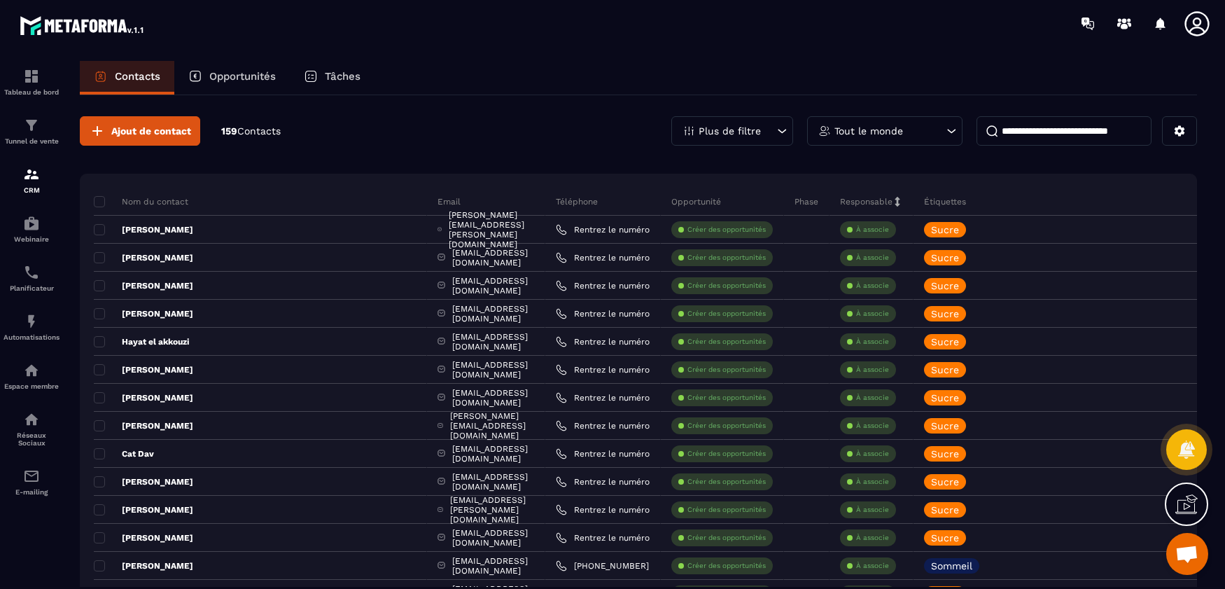
click at [758, 131] on p "Plus de filtre" at bounding box center [729, 131] width 62 height 10
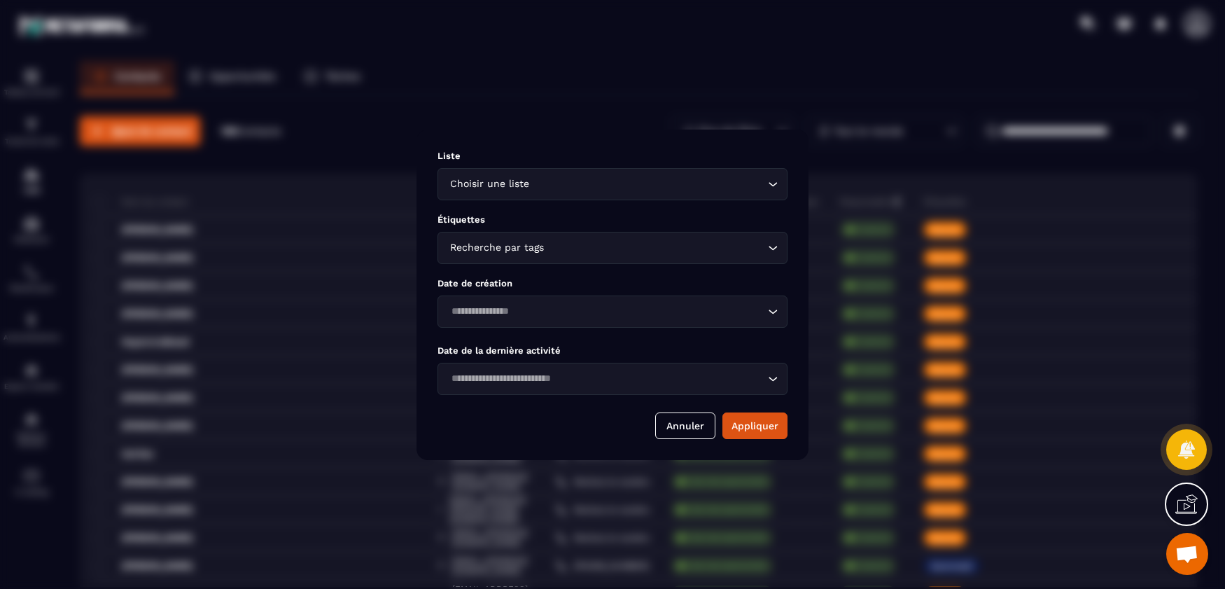
click at [535, 191] on div "Choisir une liste Loading..." at bounding box center [612, 184] width 350 height 32
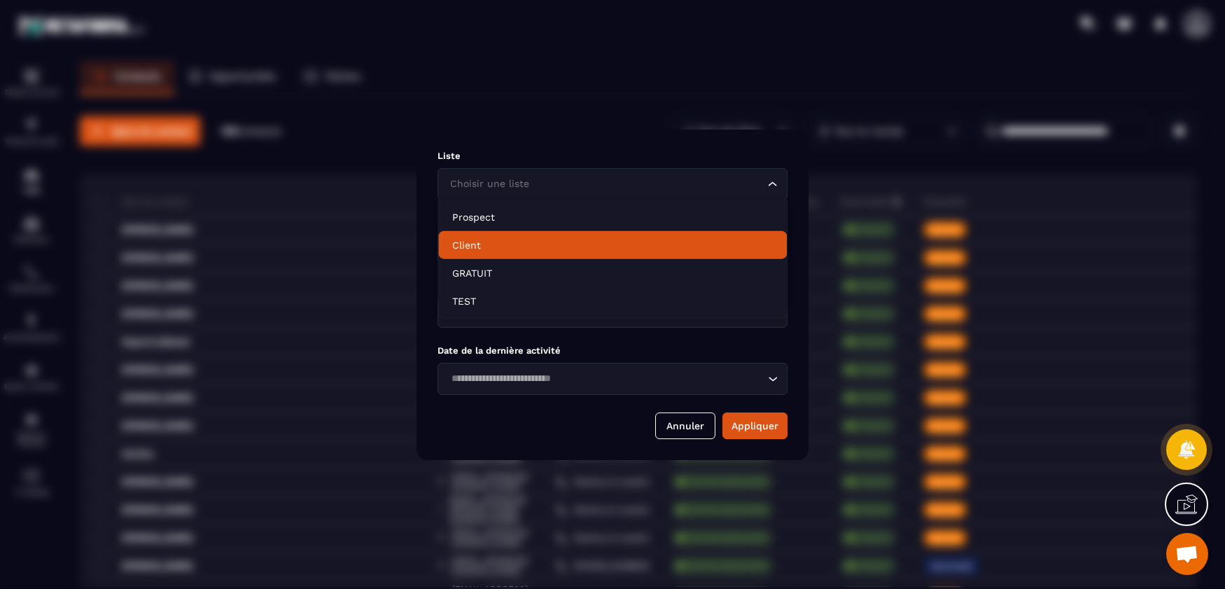
click at [491, 241] on p "Client" at bounding box center [612, 245] width 320 height 14
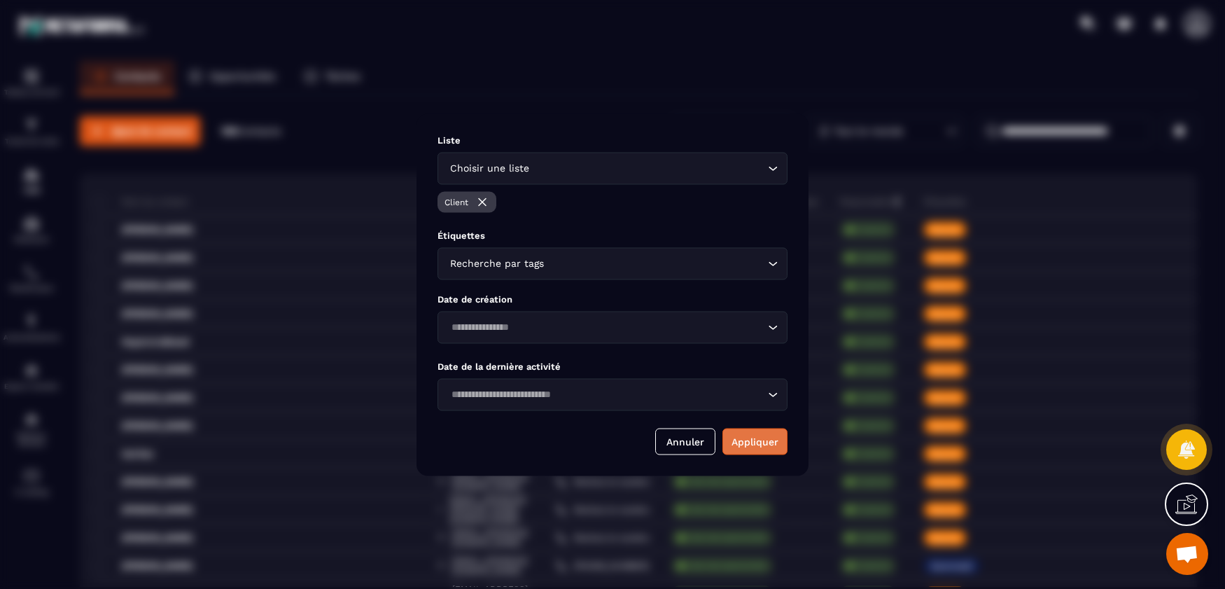
click at [759, 443] on button "Appliquer" at bounding box center [754, 441] width 65 height 27
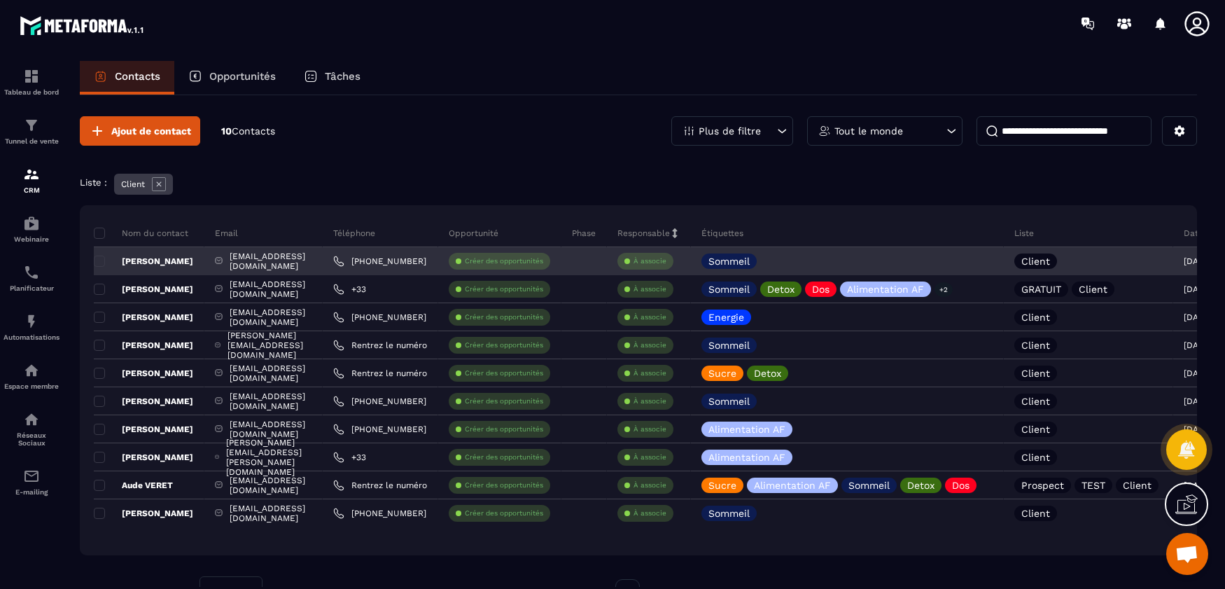
click at [192, 260] on p "[PERSON_NAME]" at bounding box center [143, 260] width 99 height 11
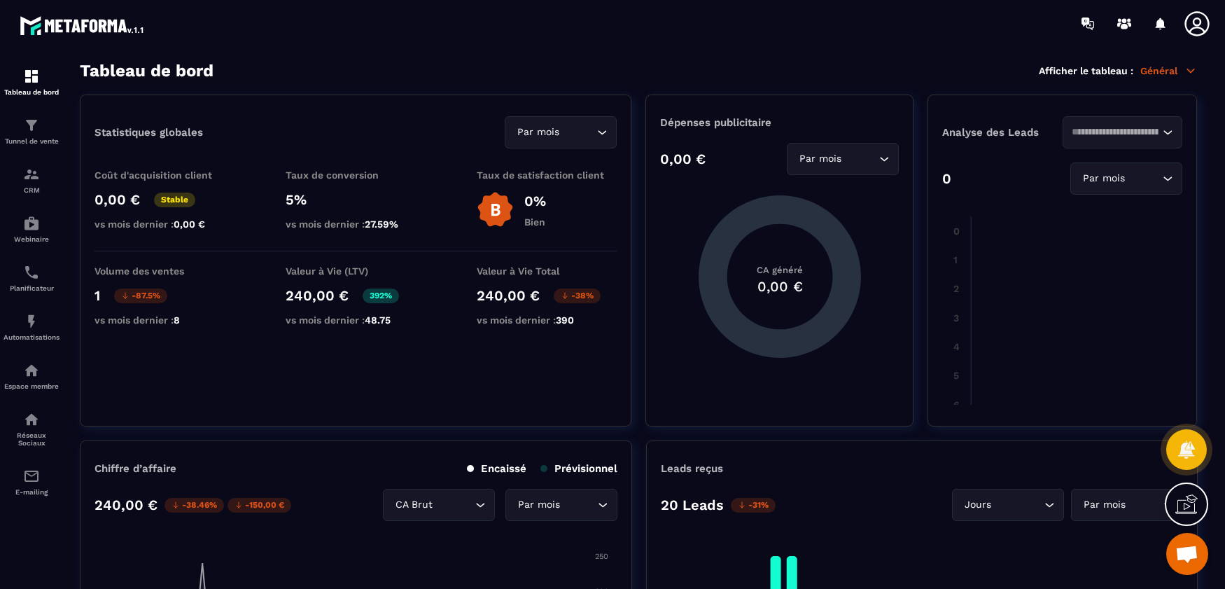
drag, startPoint x: 637, startPoint y: 296, endPoint x: 675, endPoint y: 141, distance: 159.4
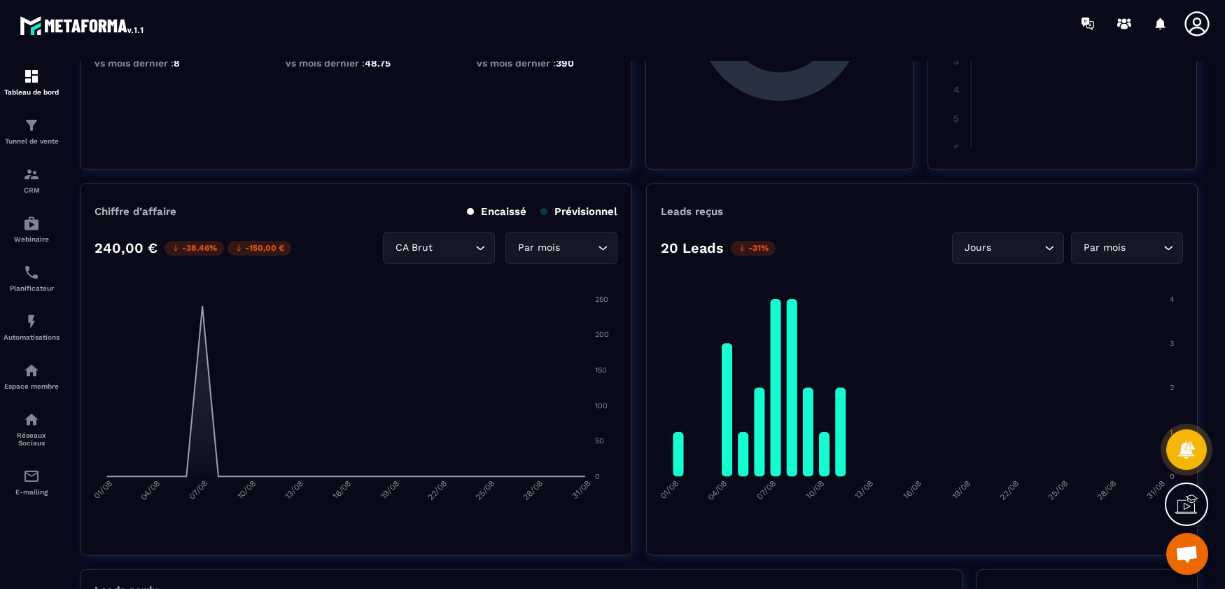
scroll to position [280, 0]
